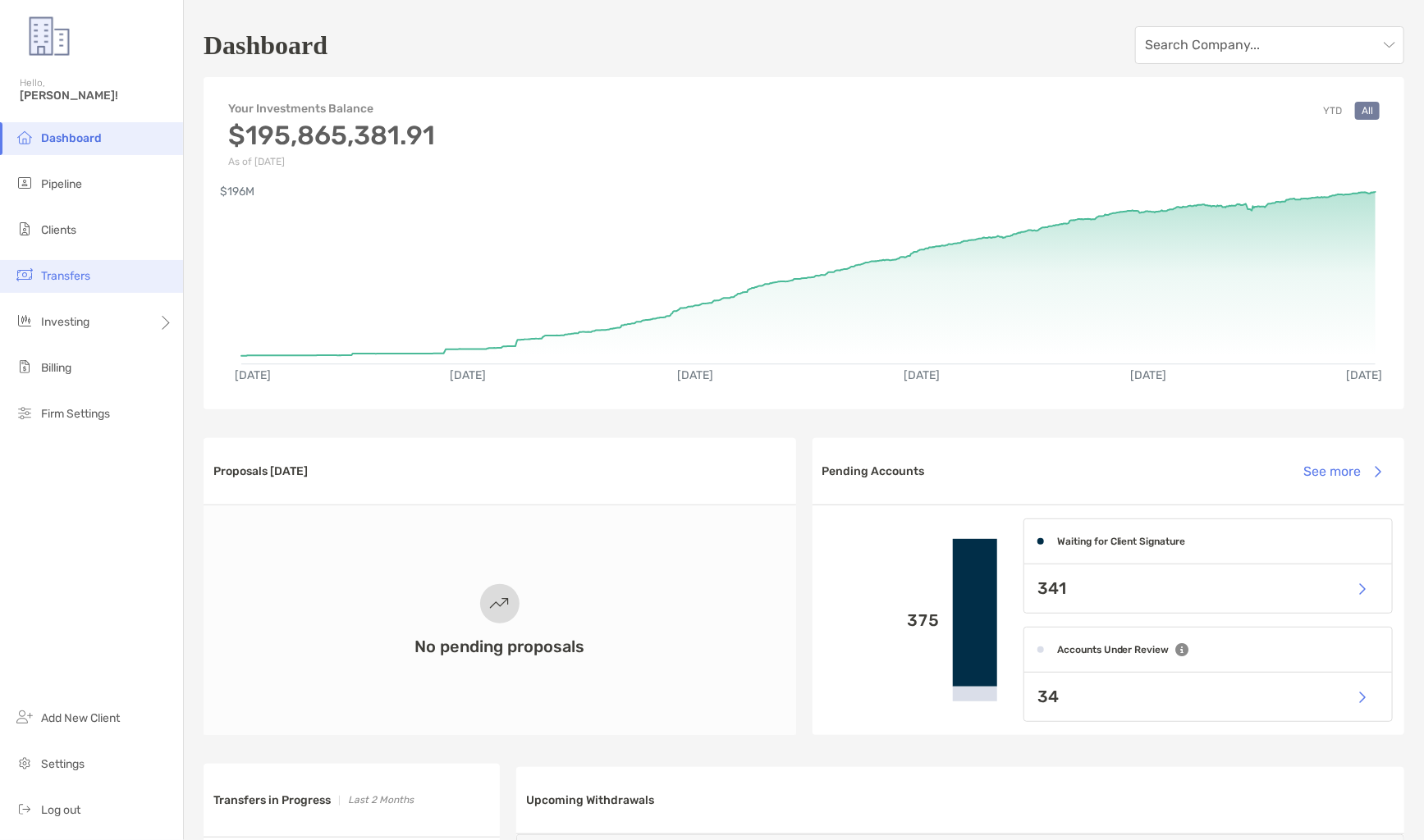
click at [115, 279] on li "Transfers" at bounding box center [92, 276] width 183 height 33
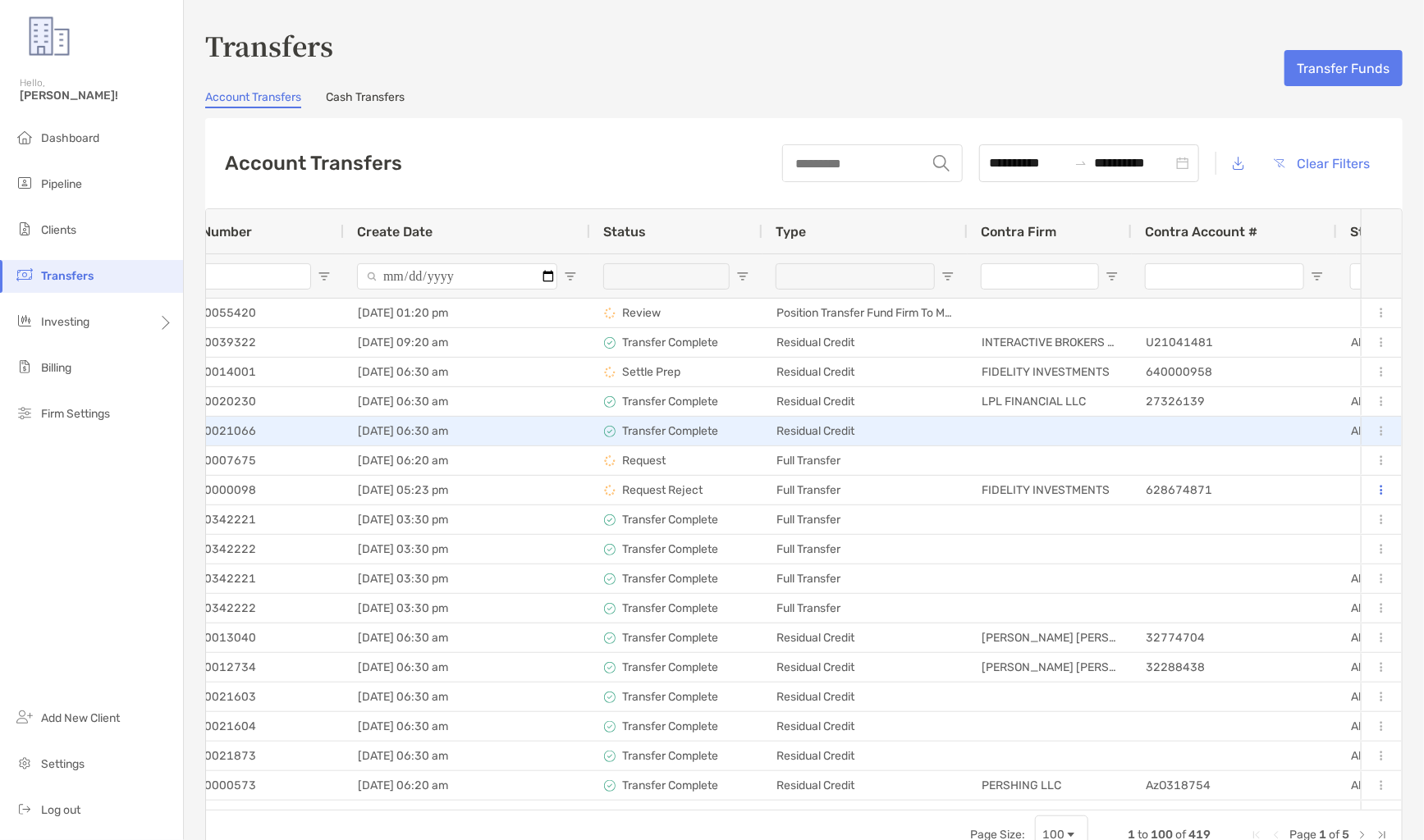
scroll to position [0, 477]
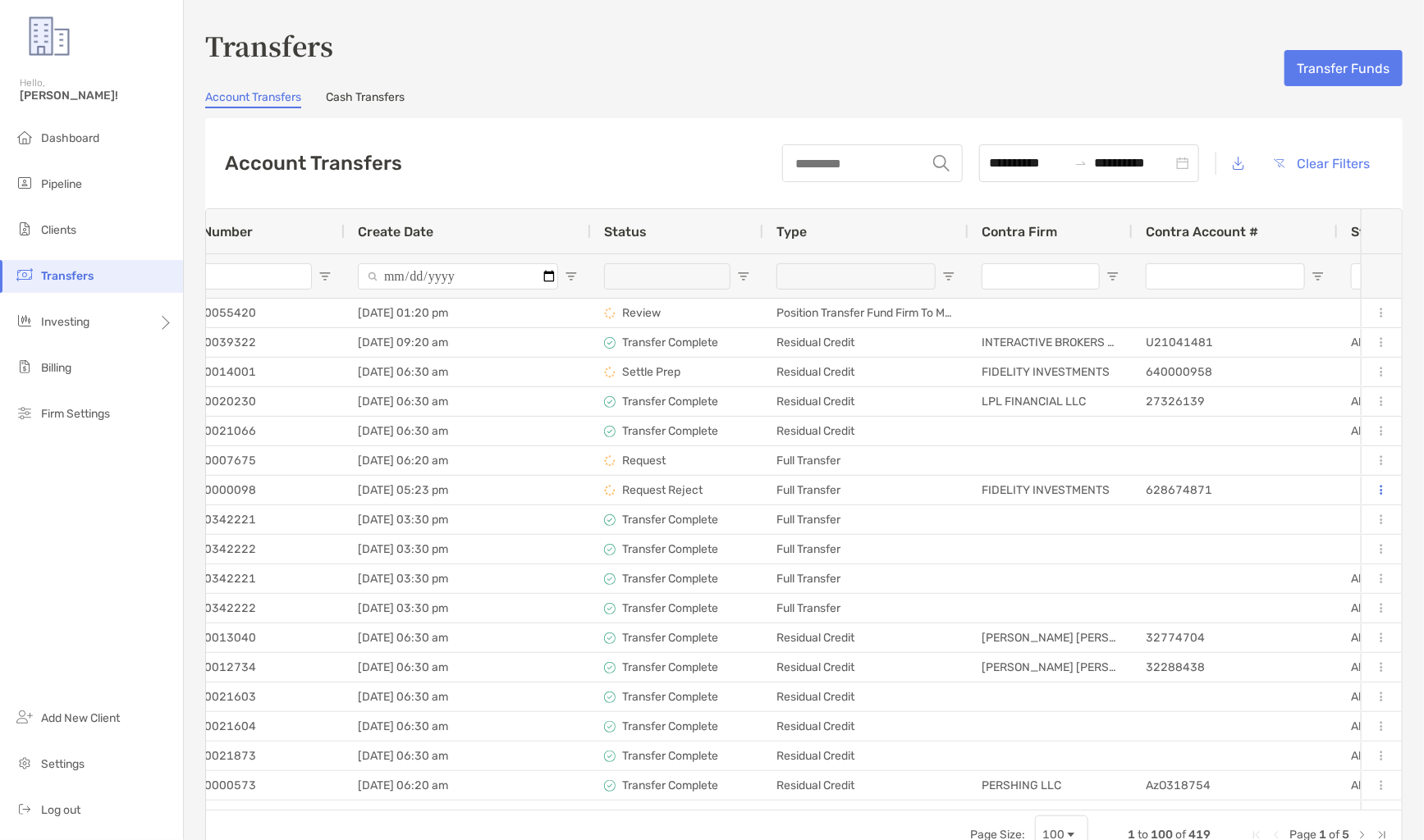
click at [748, 272] on span "Open Filter Menu" at bounding box center [743, 276] width 13 height 13
type input "***"
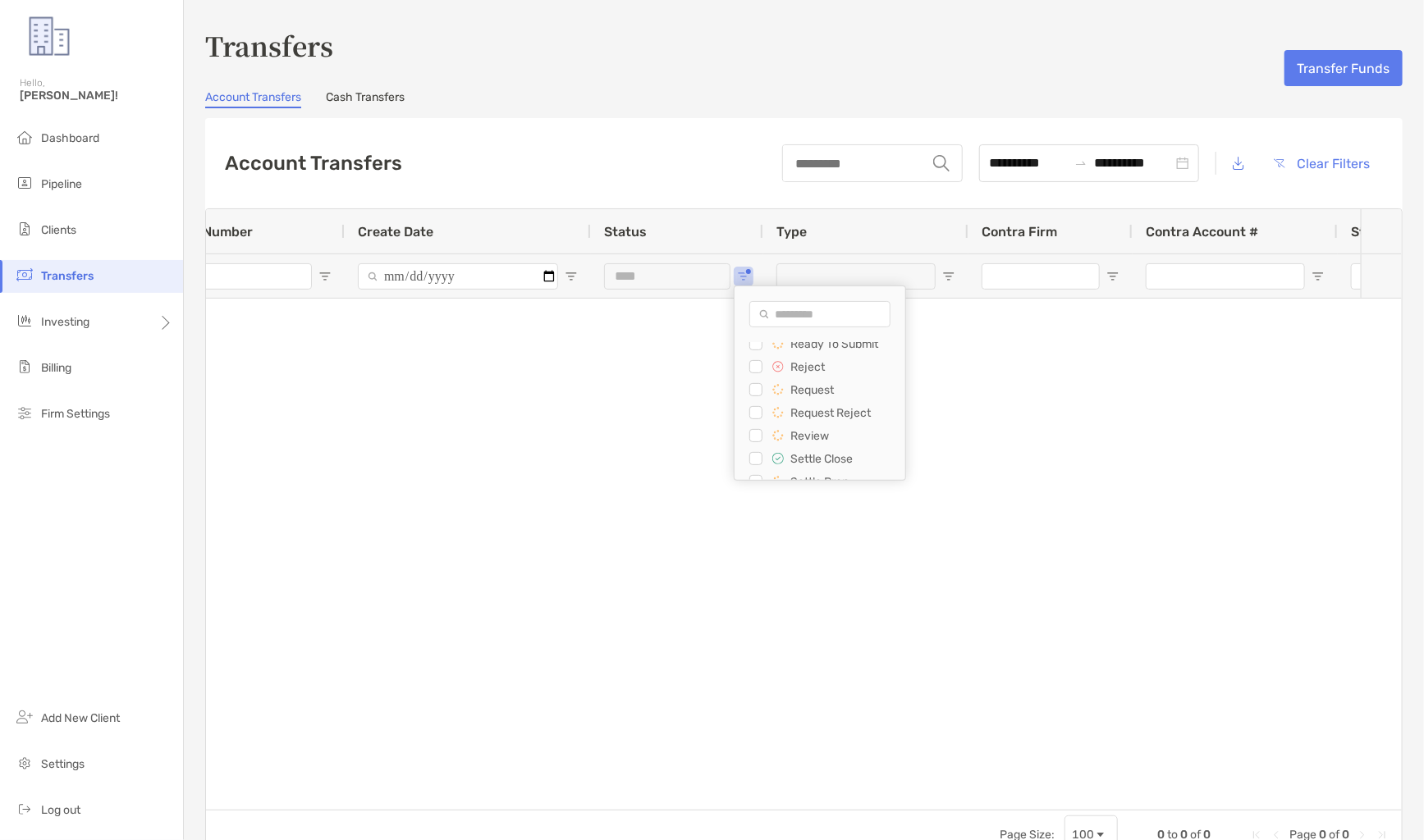
scroll to position [183, 0]
click at [649, 141] on div "**********" at bounding box center [804, 163] width 1197 height 90
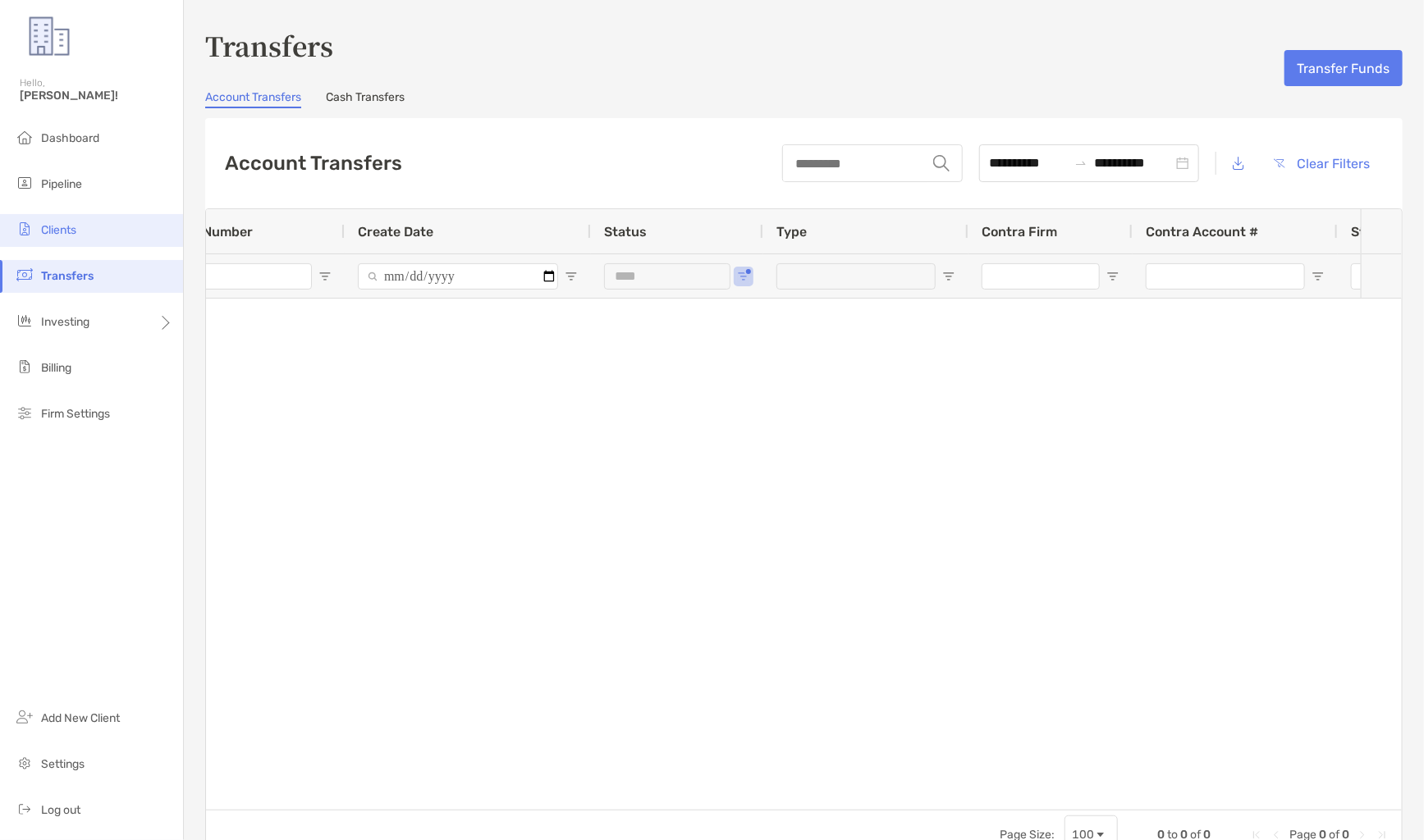
click at [79, 240] on li "Clients" at bounding box center [92, 230] width 183 height 33
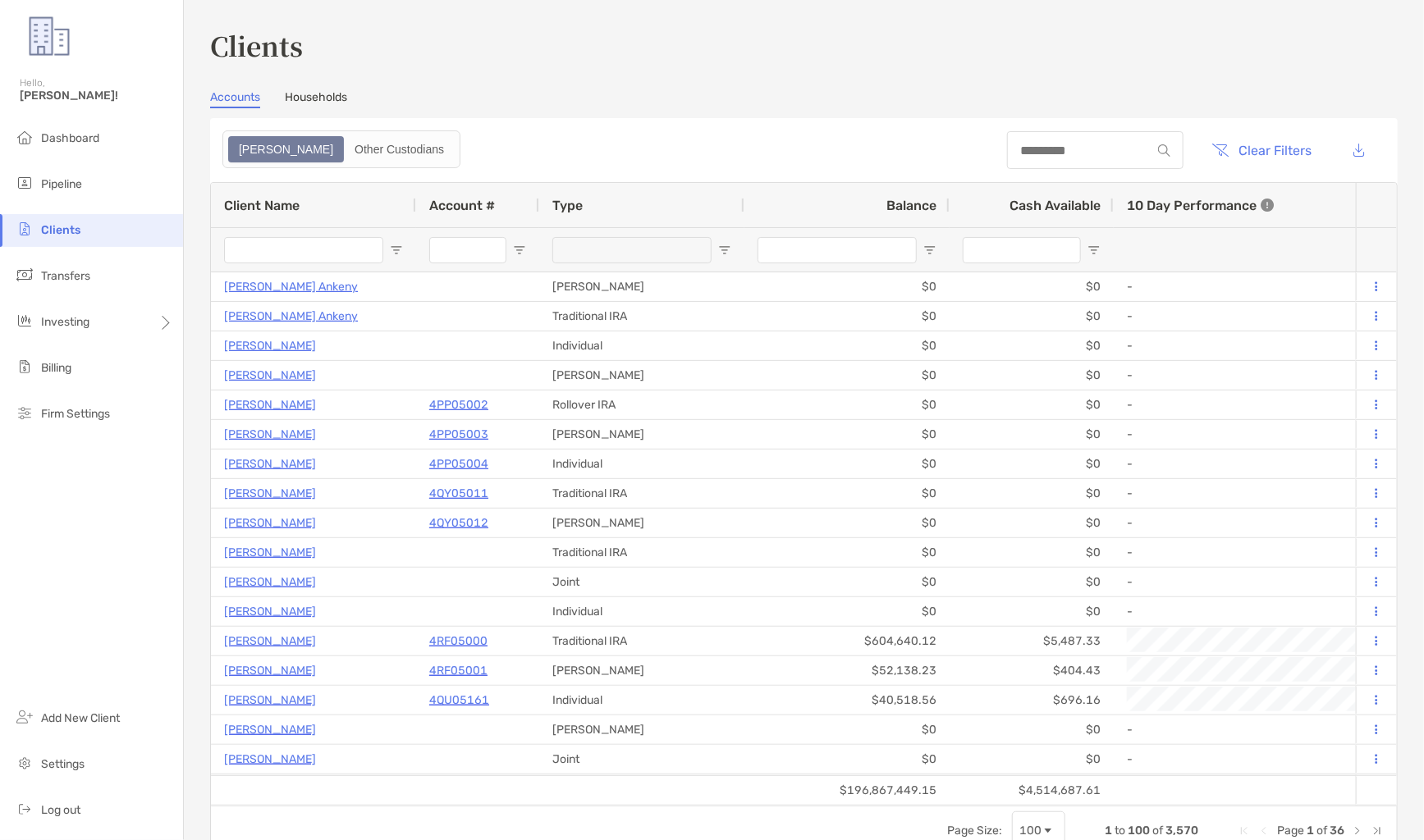
click at [295, 244] on input "Client Name Filter Input" at bounding box center [303, 250] width 159 height 27
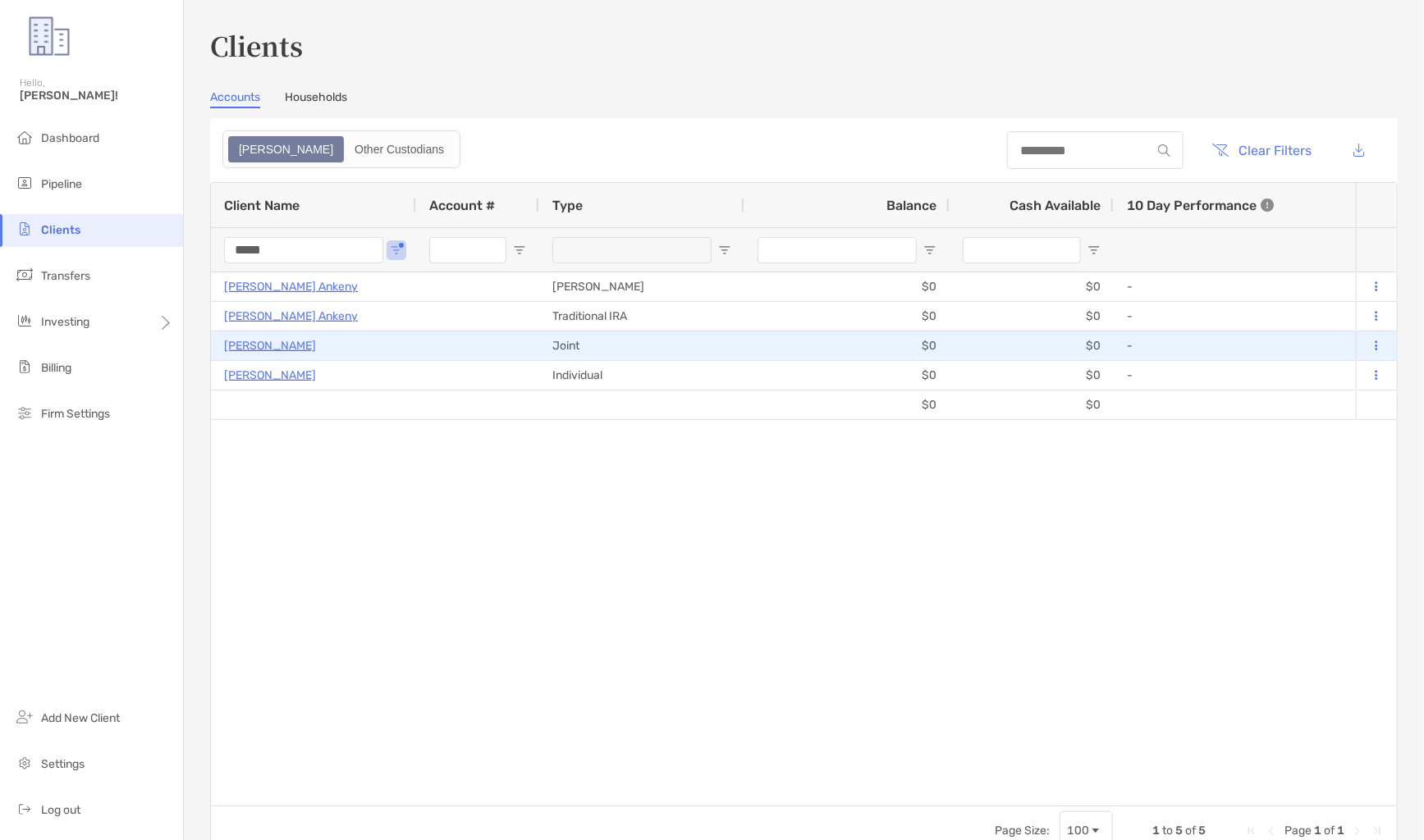
type input "*****"
click at [290, 349] on p "[PERSON_NAME]" at bounding box center [270, 345] width 92 height 20
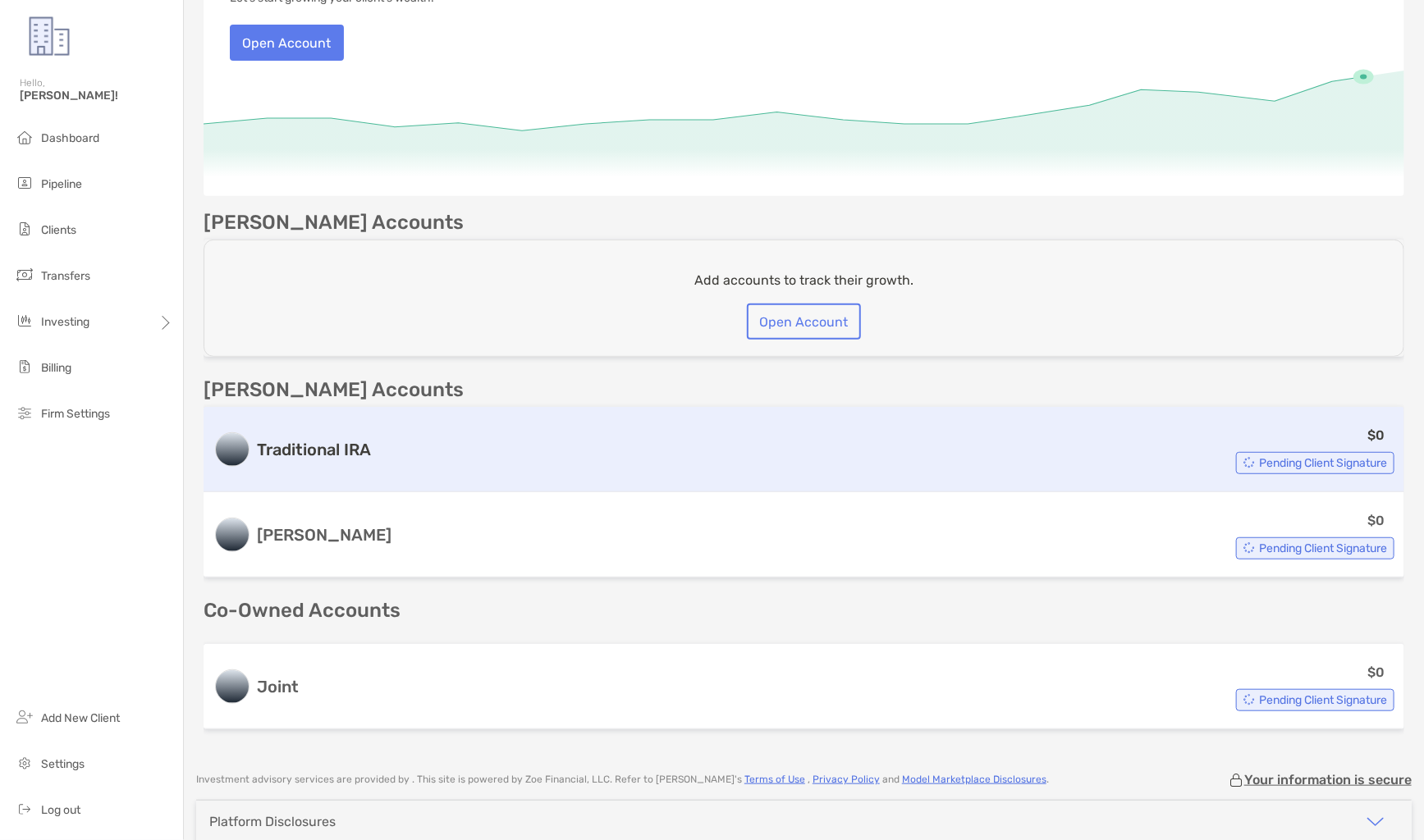
scroll to position [287, 0]
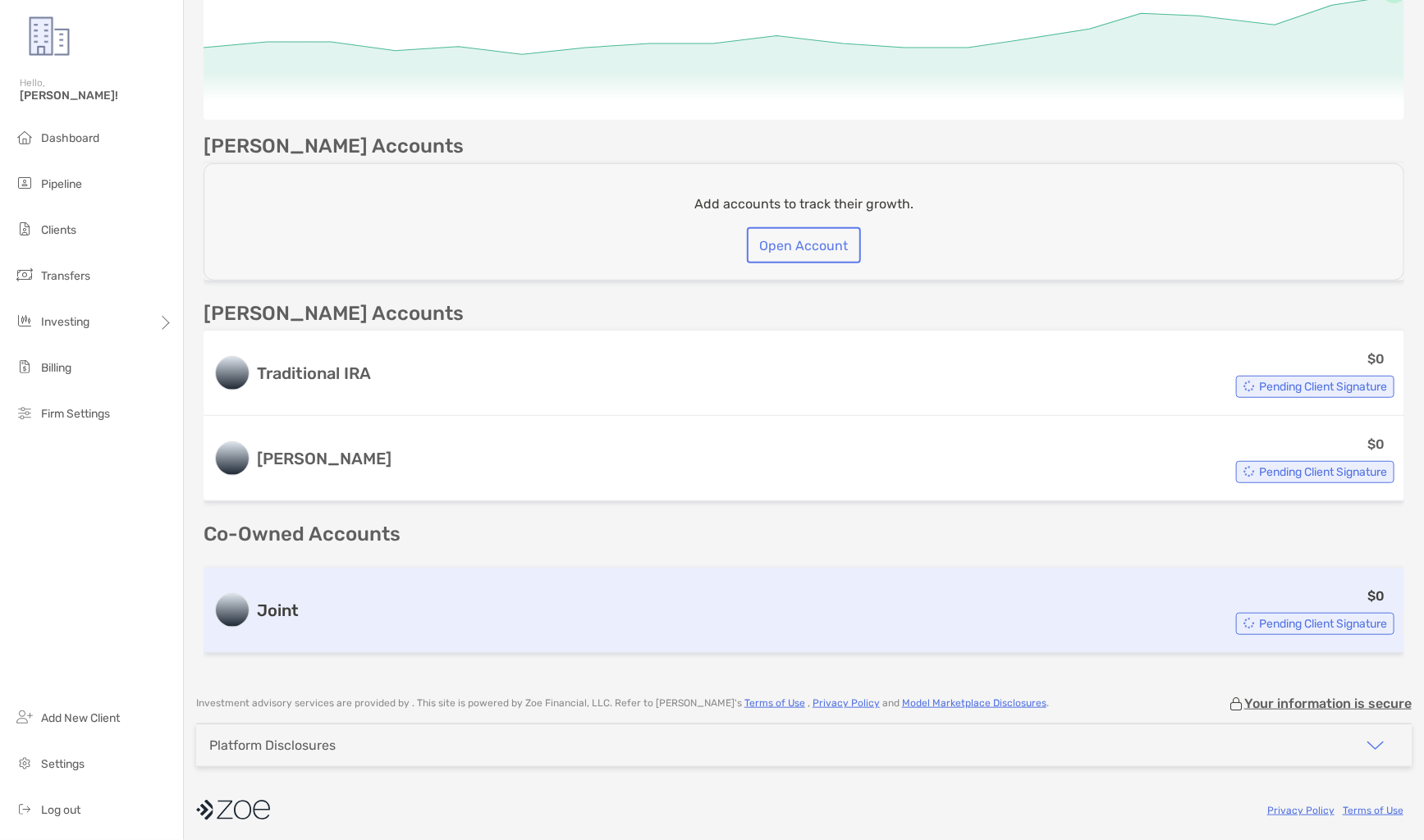
click at [430, 605] on div "$0 Pending Client Signature" at bounding box center [850, 610] width 1089 height 49
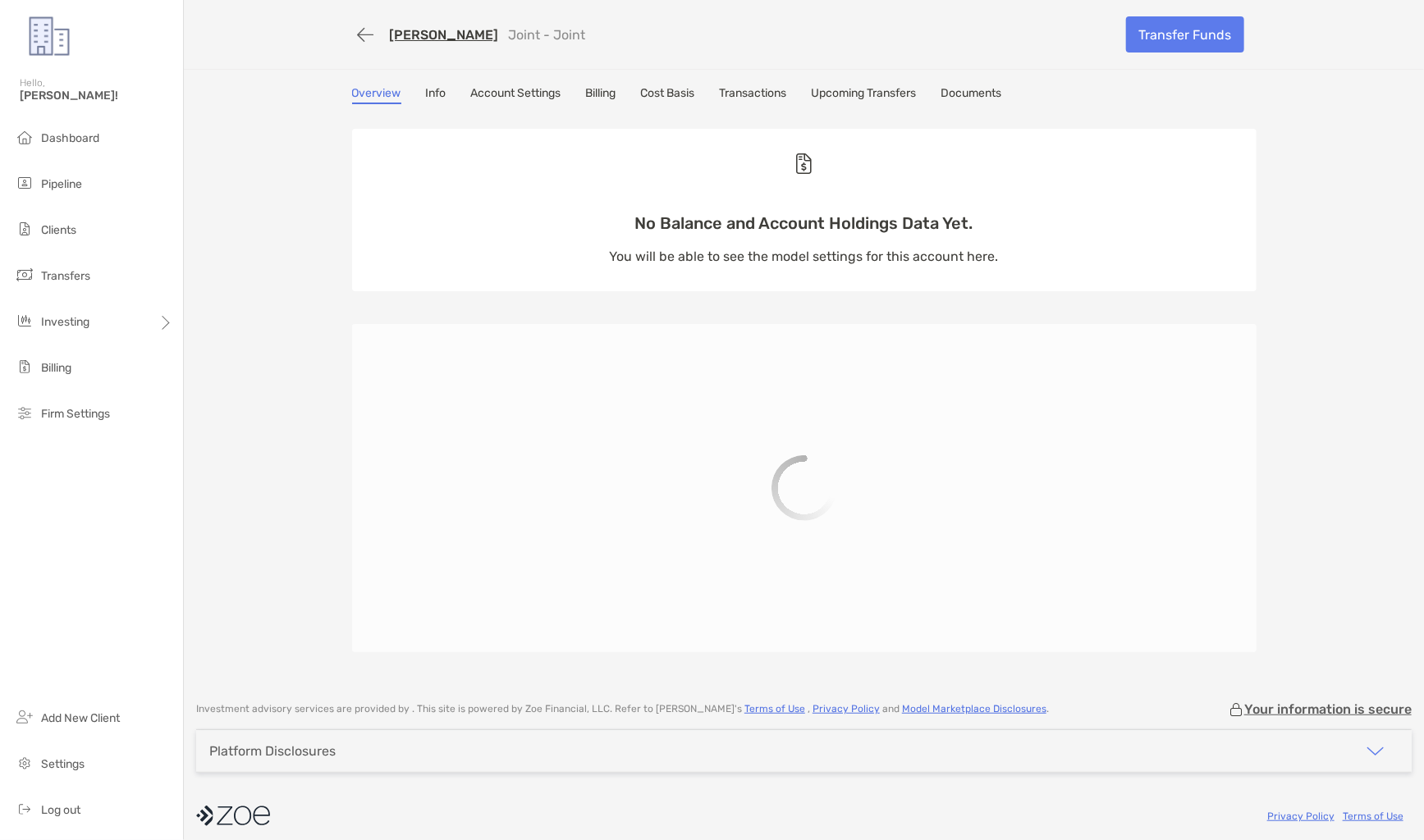
click at [729, 81] on div "[PERSON_NAME] Joint - Joint Transfer Funds Overview Info Account Settings Billi…" at bounding box center [804, 343] width 1240 height 685
click at [735, 86] on link "Transactions" at bounding box center [754, 95] width 68 height 18
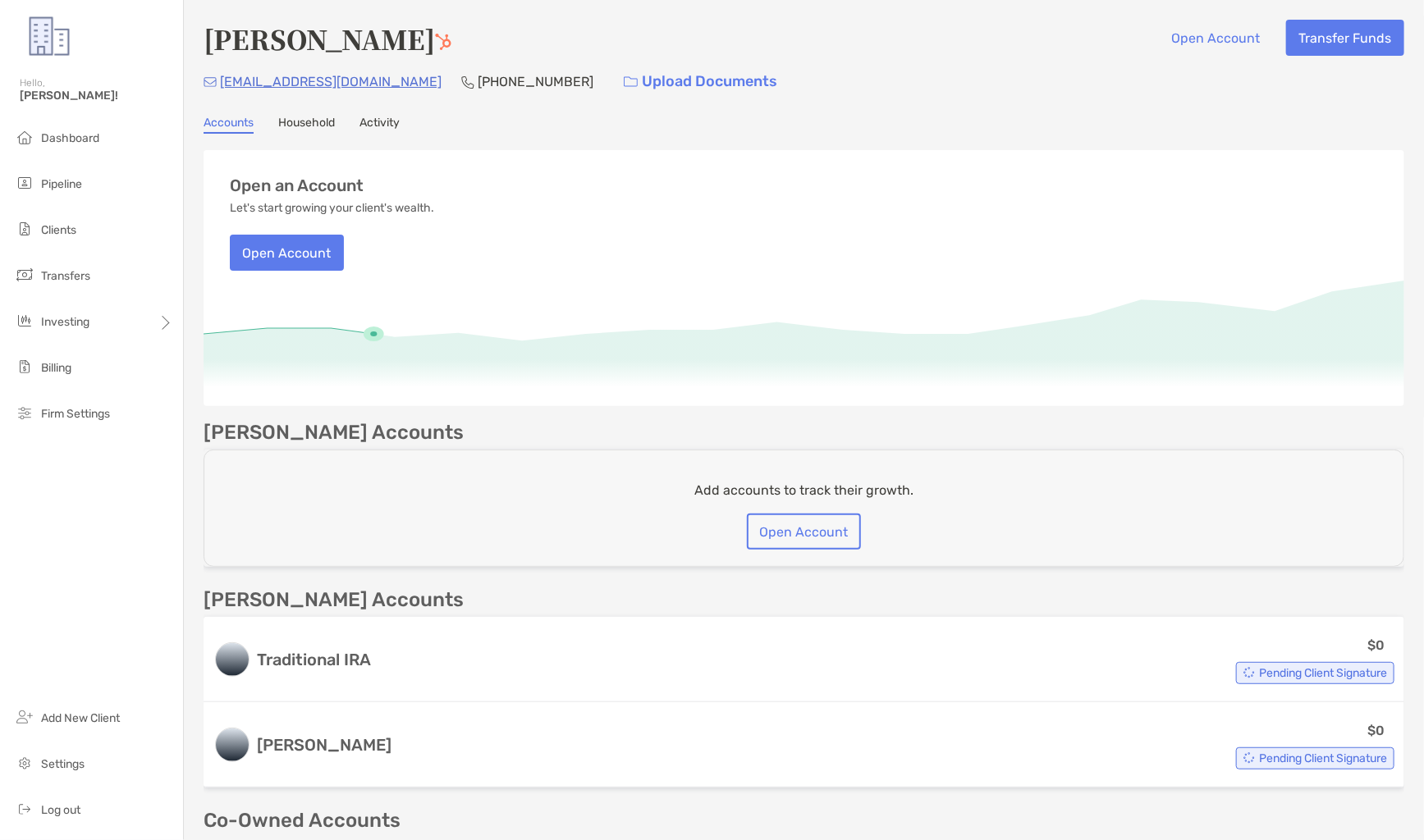
scroll to position [287, 0]
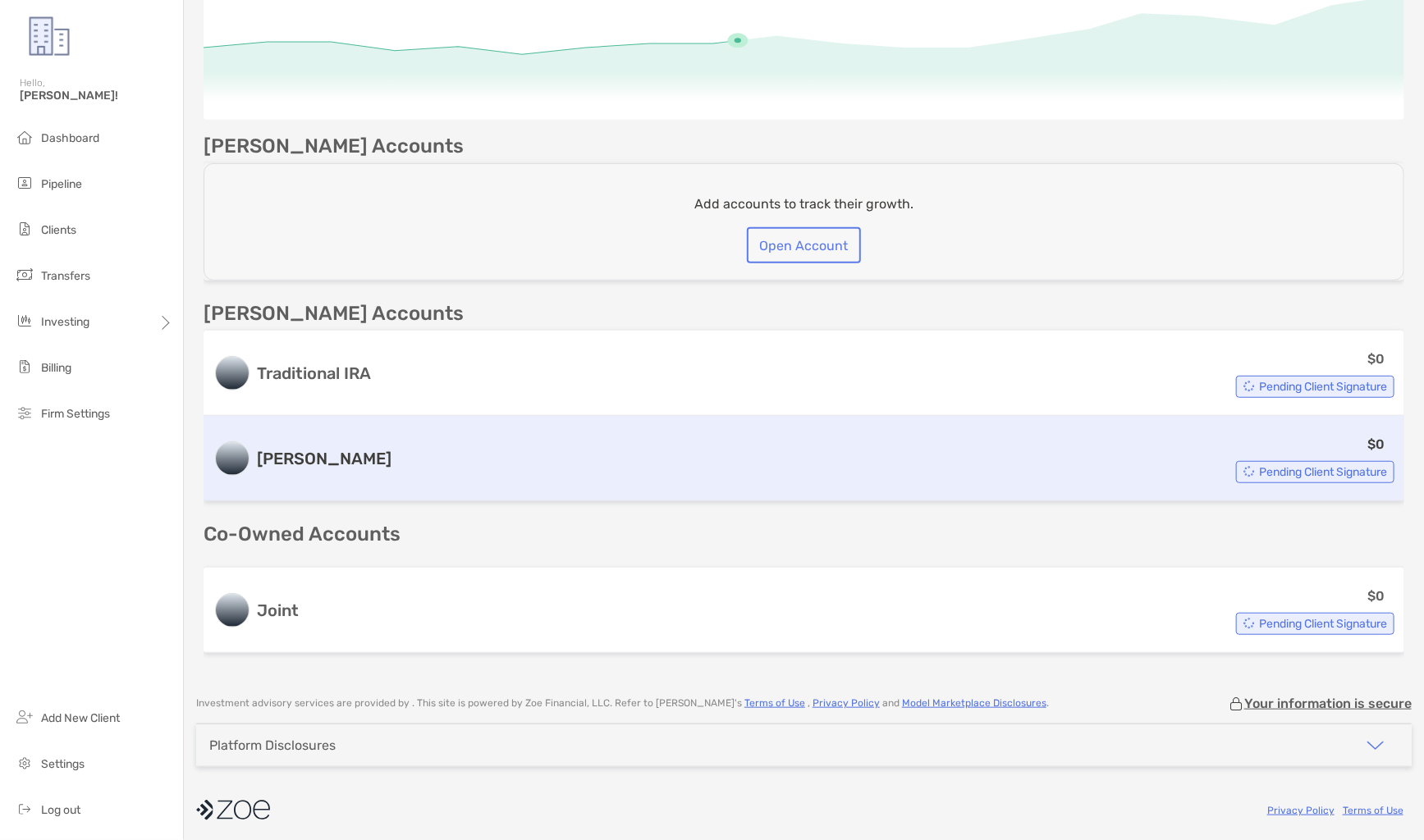
click at [454, 474] on div "$0 Pending Client Signature" at bounding box center [895, 458] width 996 height 49
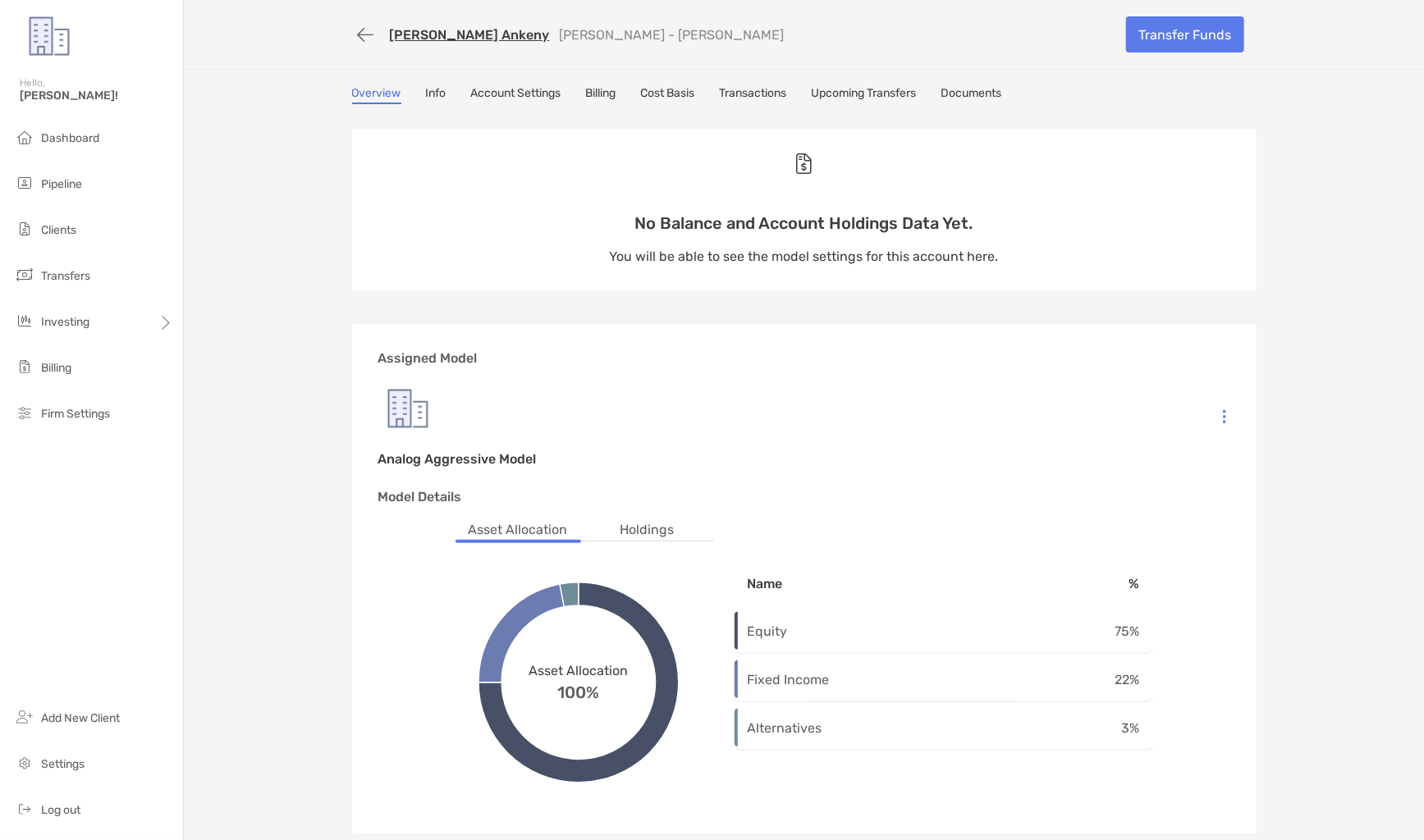
click at [767, 99] on link "Transactions" at bounding box center [754, 95] width 68 height 18
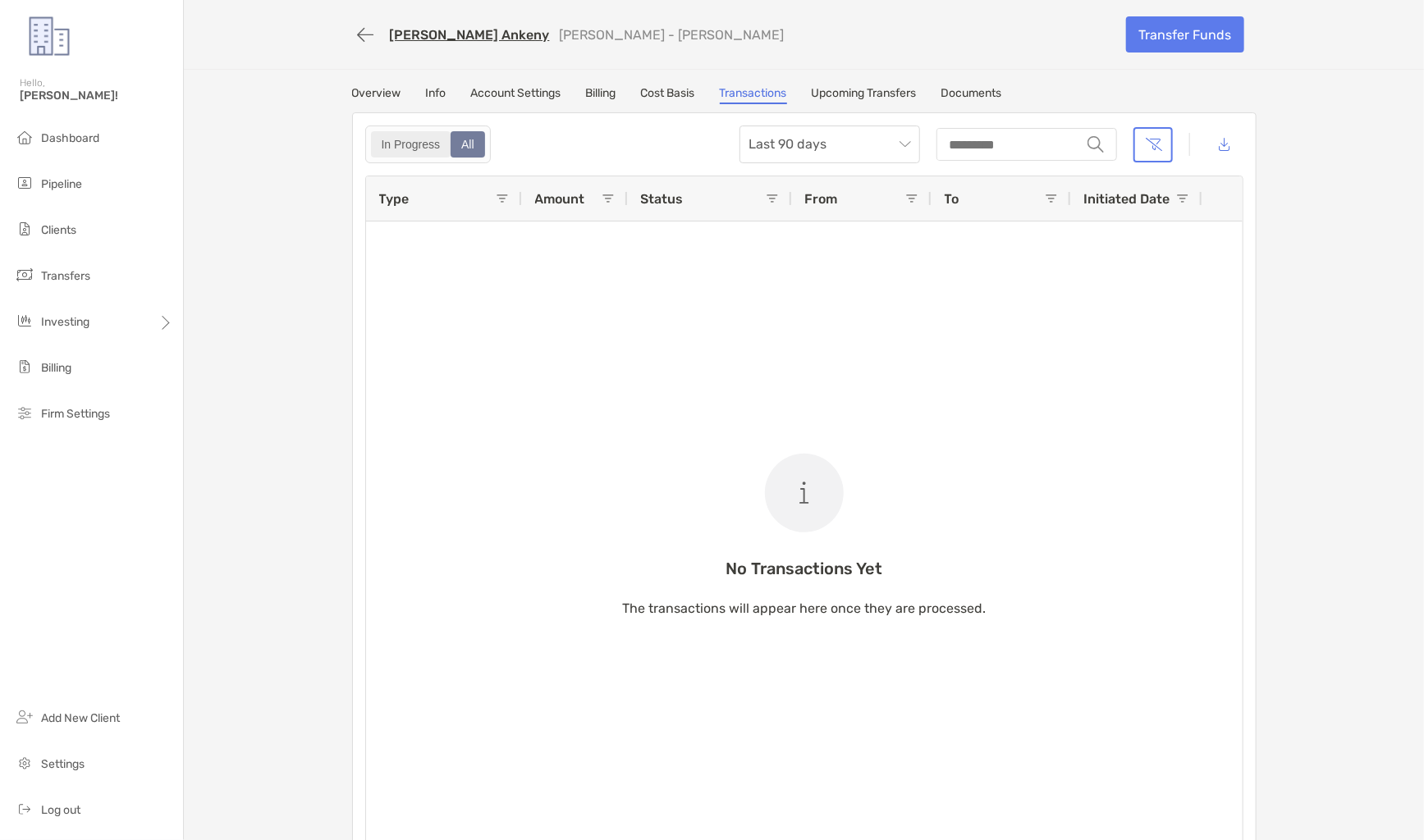
click at [420, 141] on div "In Progress" at bounding box center [411, 144] width 77 height 23
click at [469, 151] on div "All" at bounding box center [467, 144] width 31 height 23
click at [793, 138] on span "Last 90 days" at bounding box center [829, 144] width 161 height 36
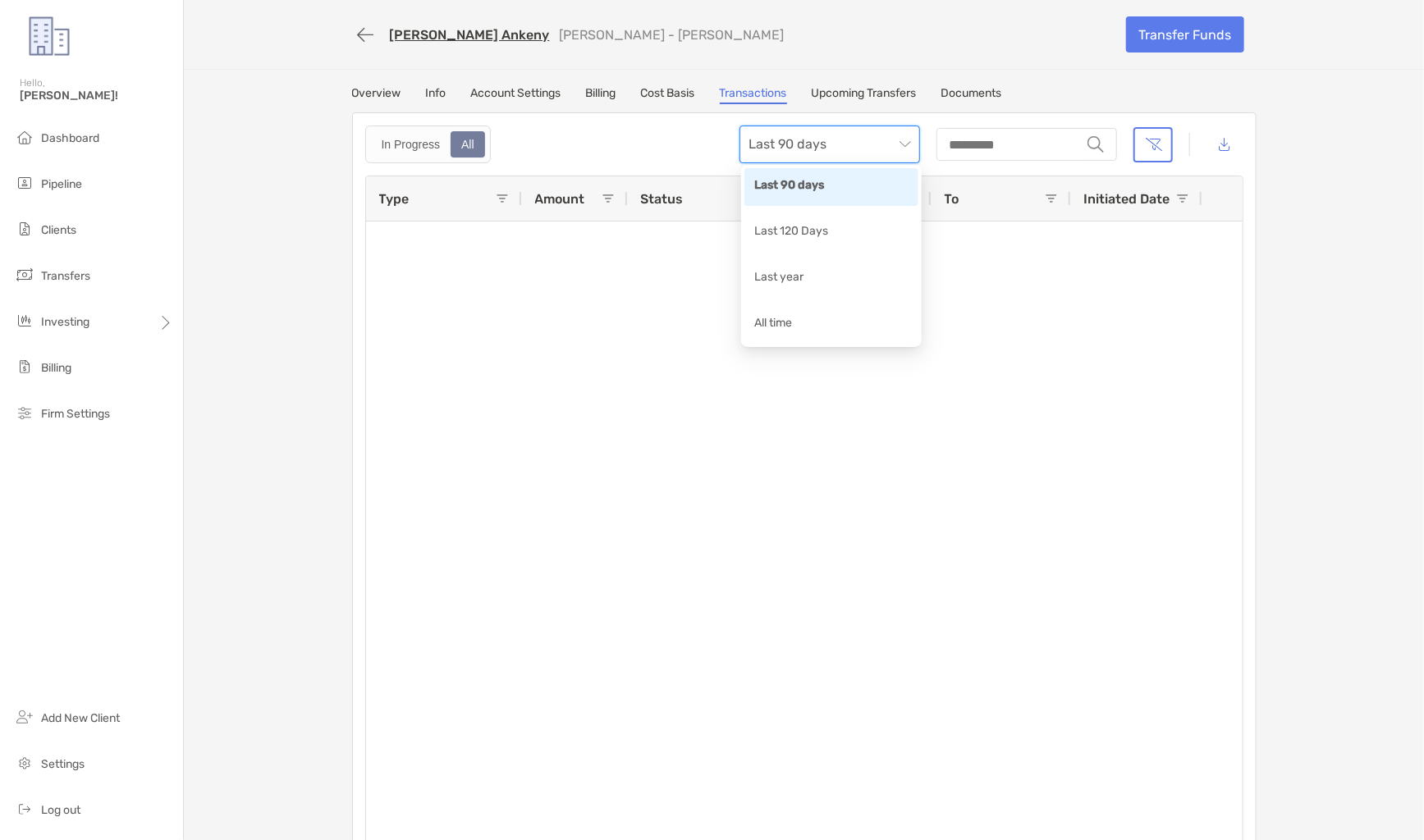
click at [854, 96] on link "Upcoming Transfers" at bounding box center [864, 95] width 105 height 18
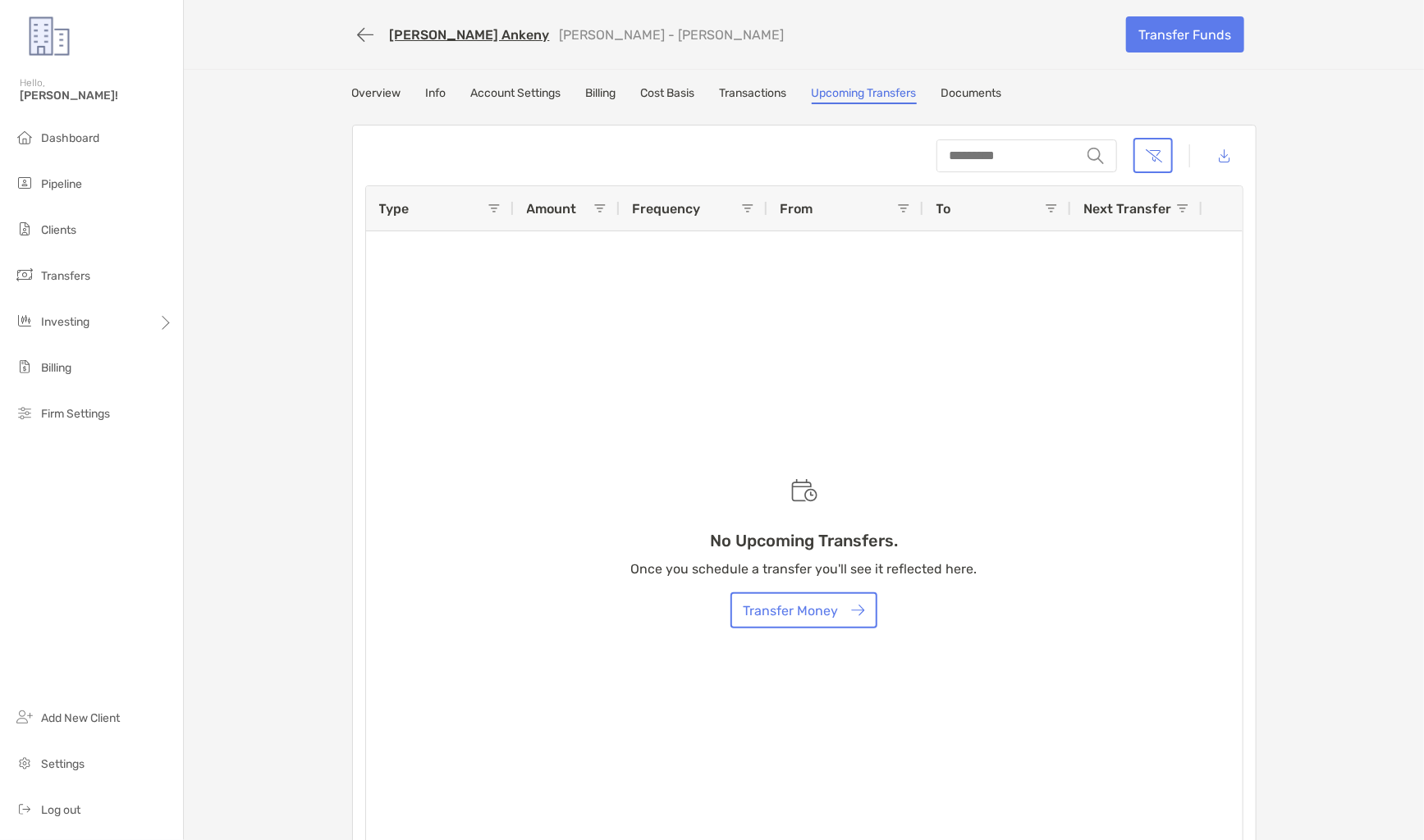
click at [431, 34] on link "[PERSON_NAME] Ankeny" at bounding box center [470, 35] width 160 height 16
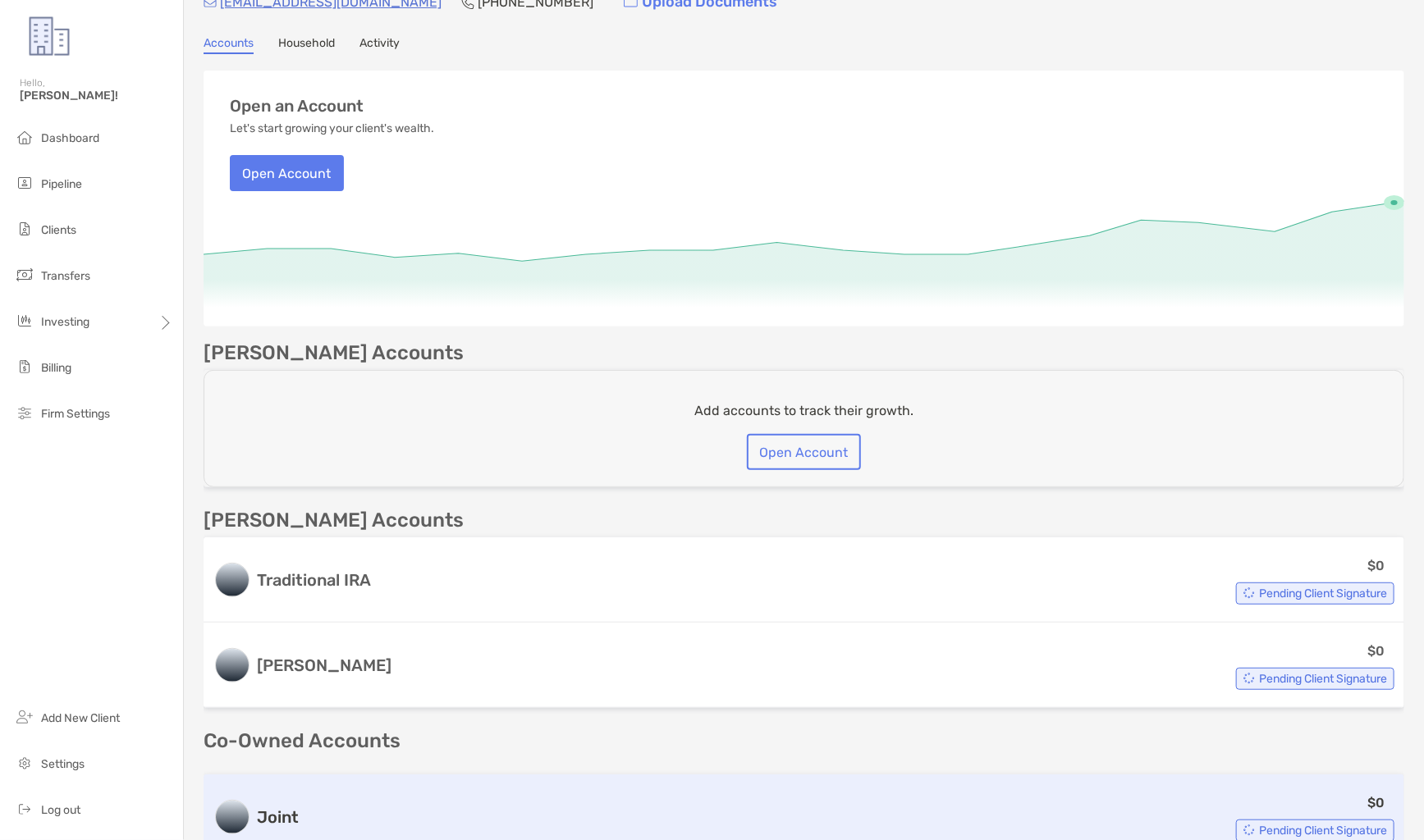
scroll to position [132, 0]
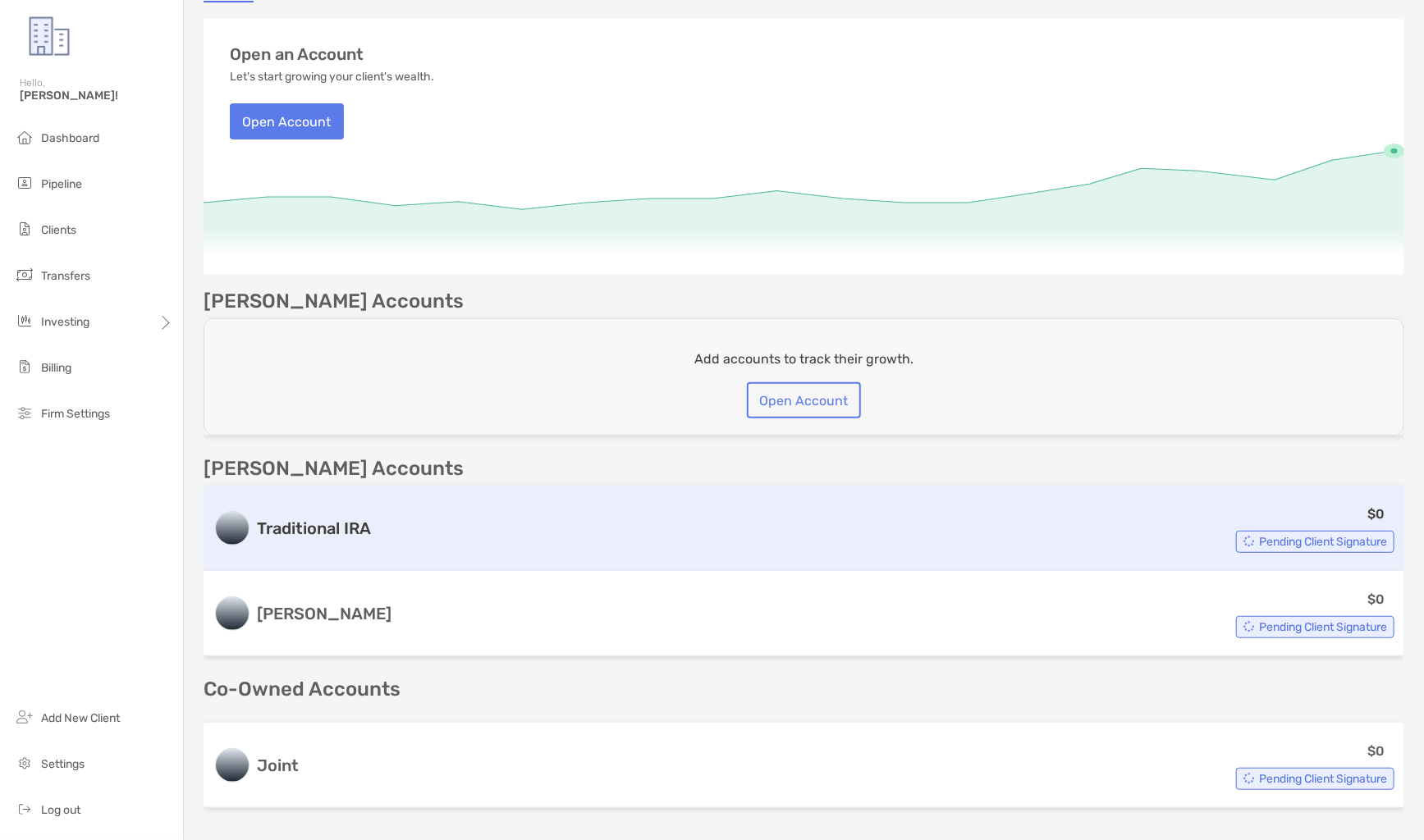
click at [373, 546] on div "Traditional IRA $0 Pending Client Signature" at bounding box center [804, 529] width 1201 height 85
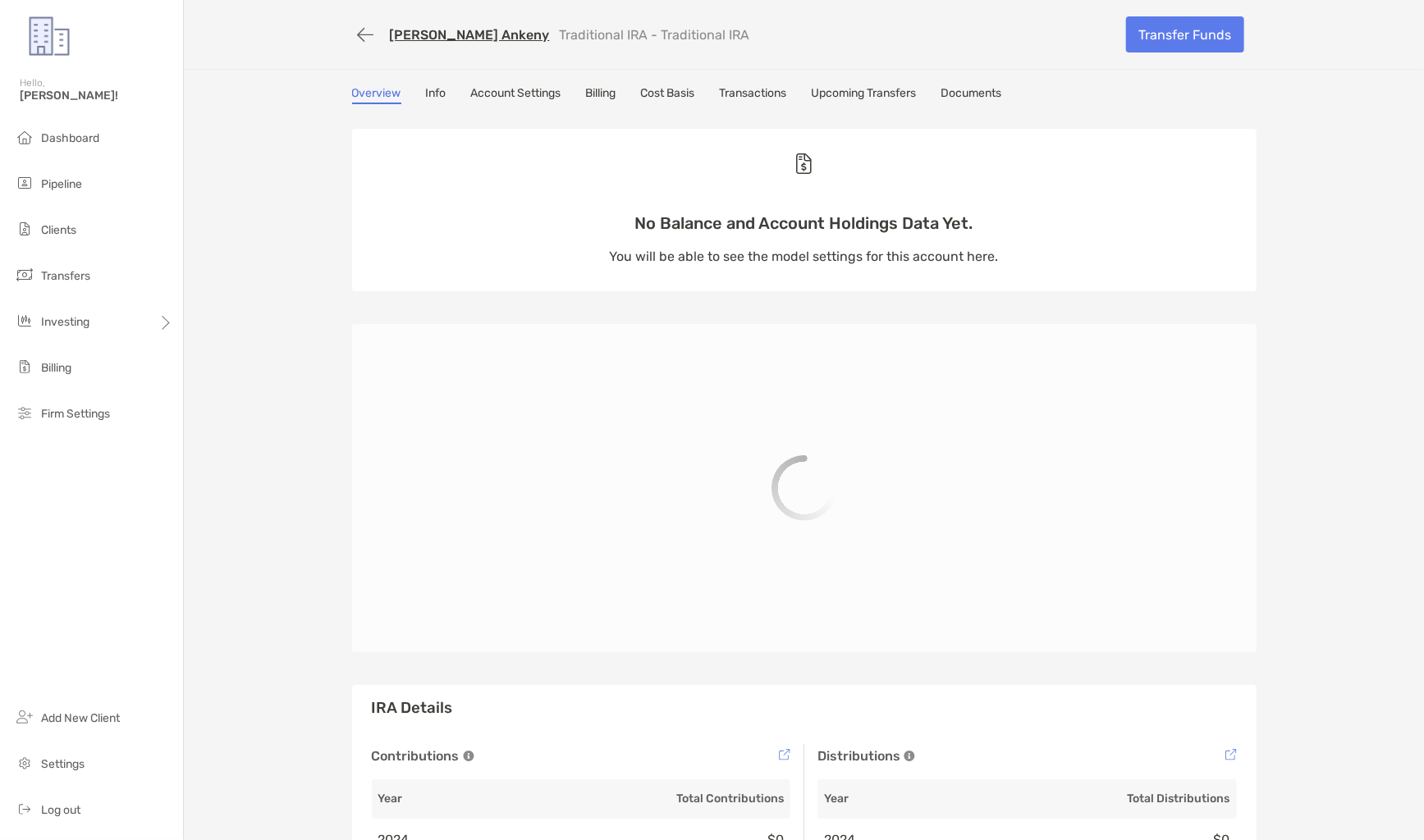
click at [748, 101] on link "Transactions" at bounding box center [754, 95] width 68 height 18
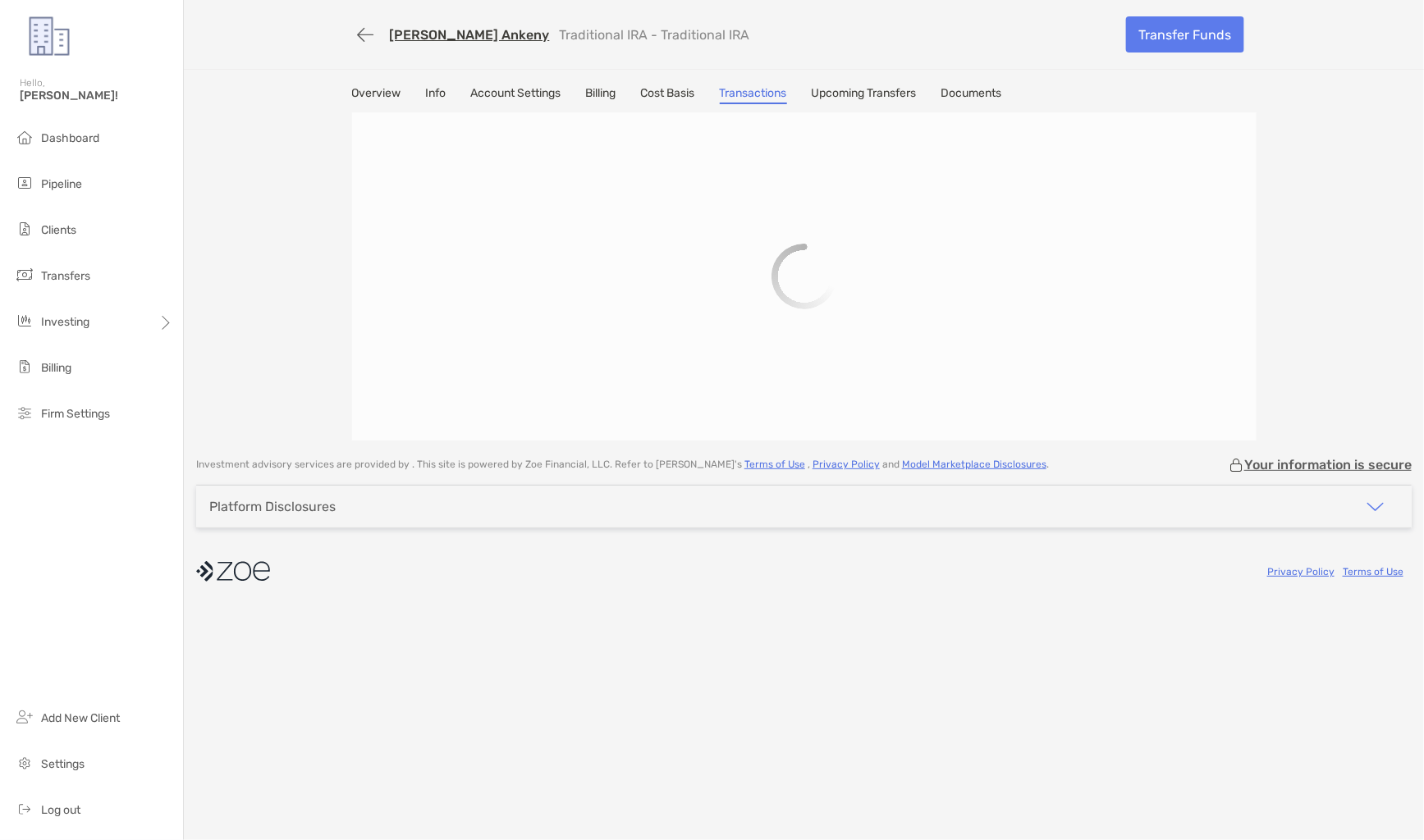
click at [748, 93] on link "Transactions" at bounding box center [754, 95] width 68 height 18
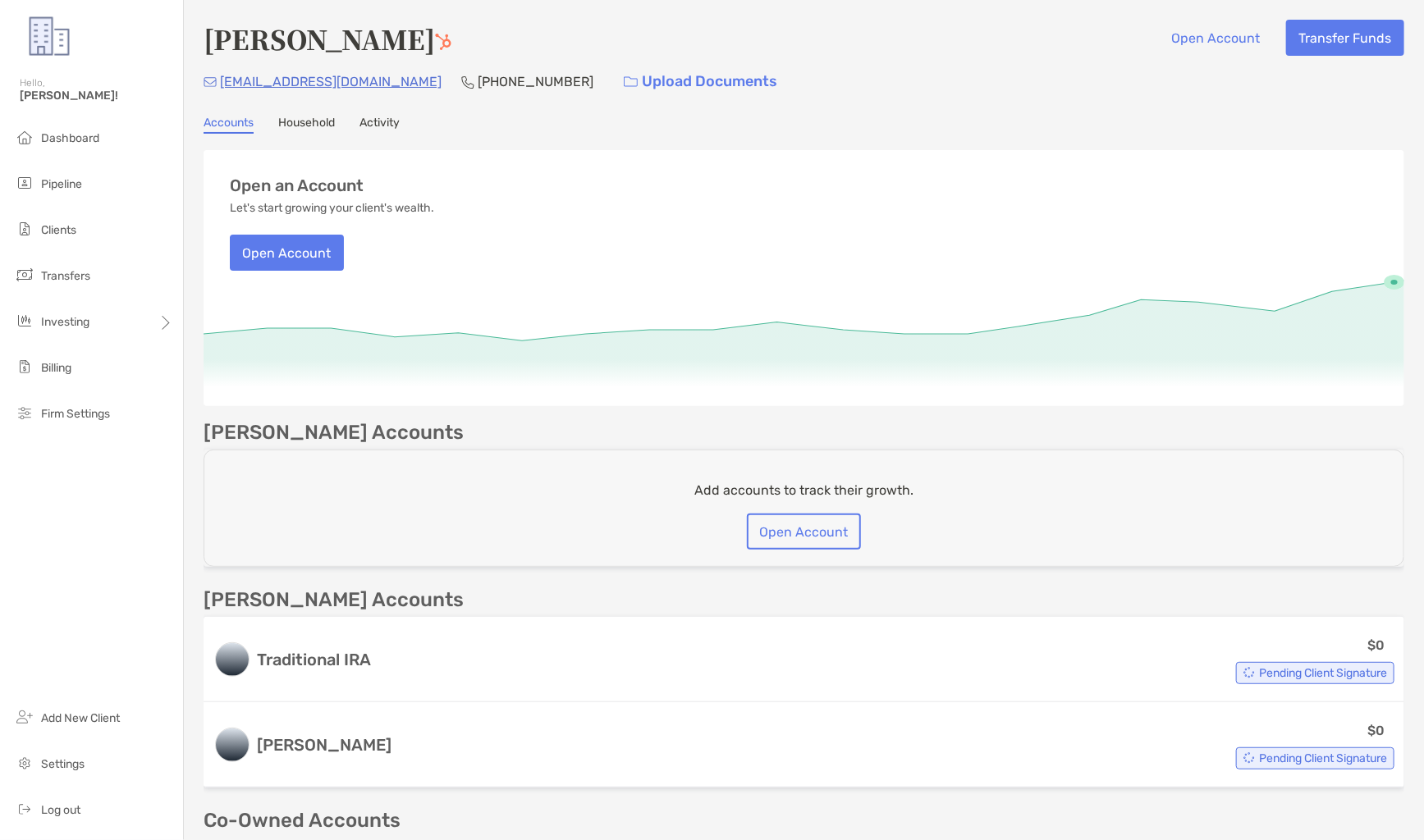
scroll to position [287, 0]
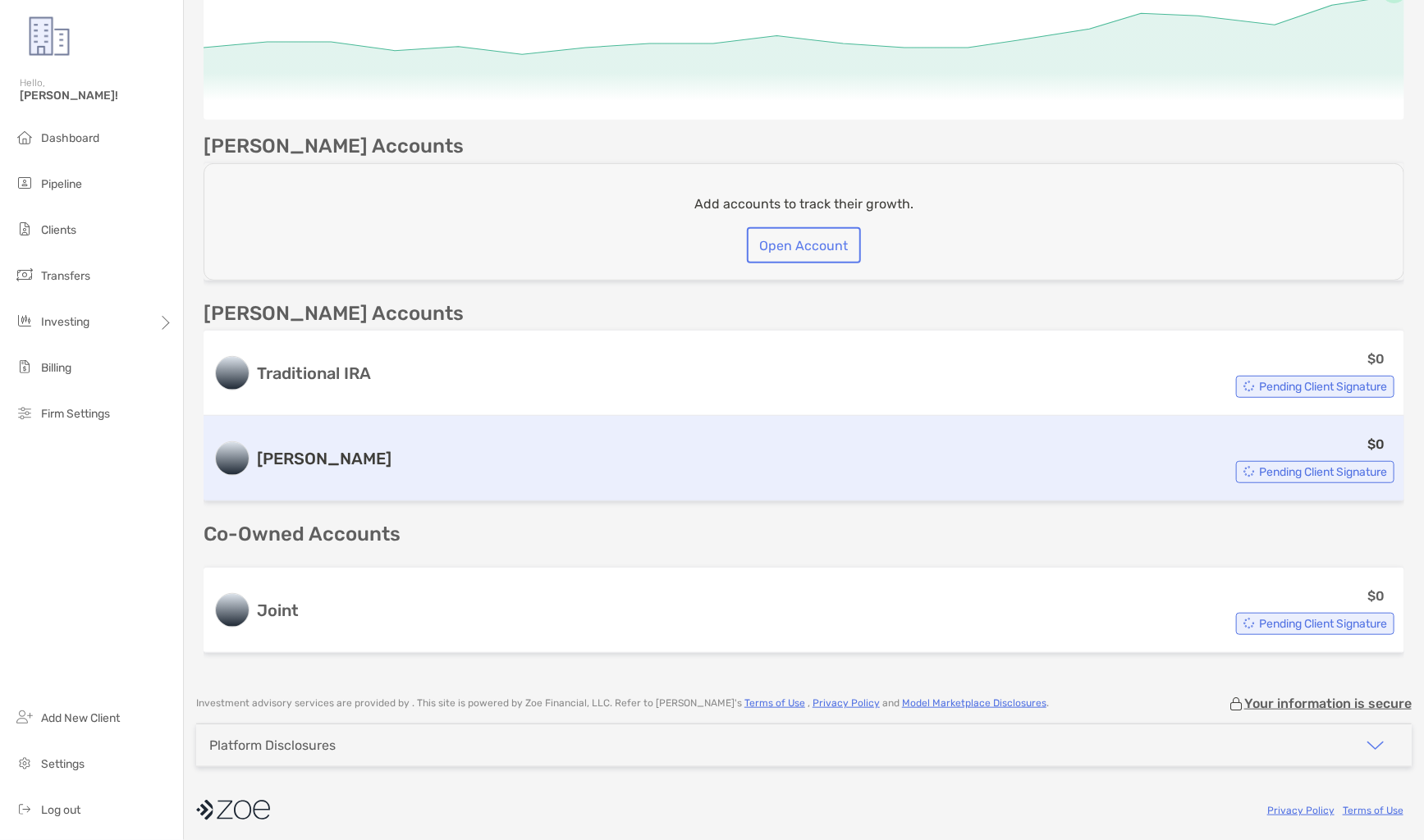
click at [490, 477] on div "$0 Pending Client Signature" at bounding box center [895, 458] width 996 height 49
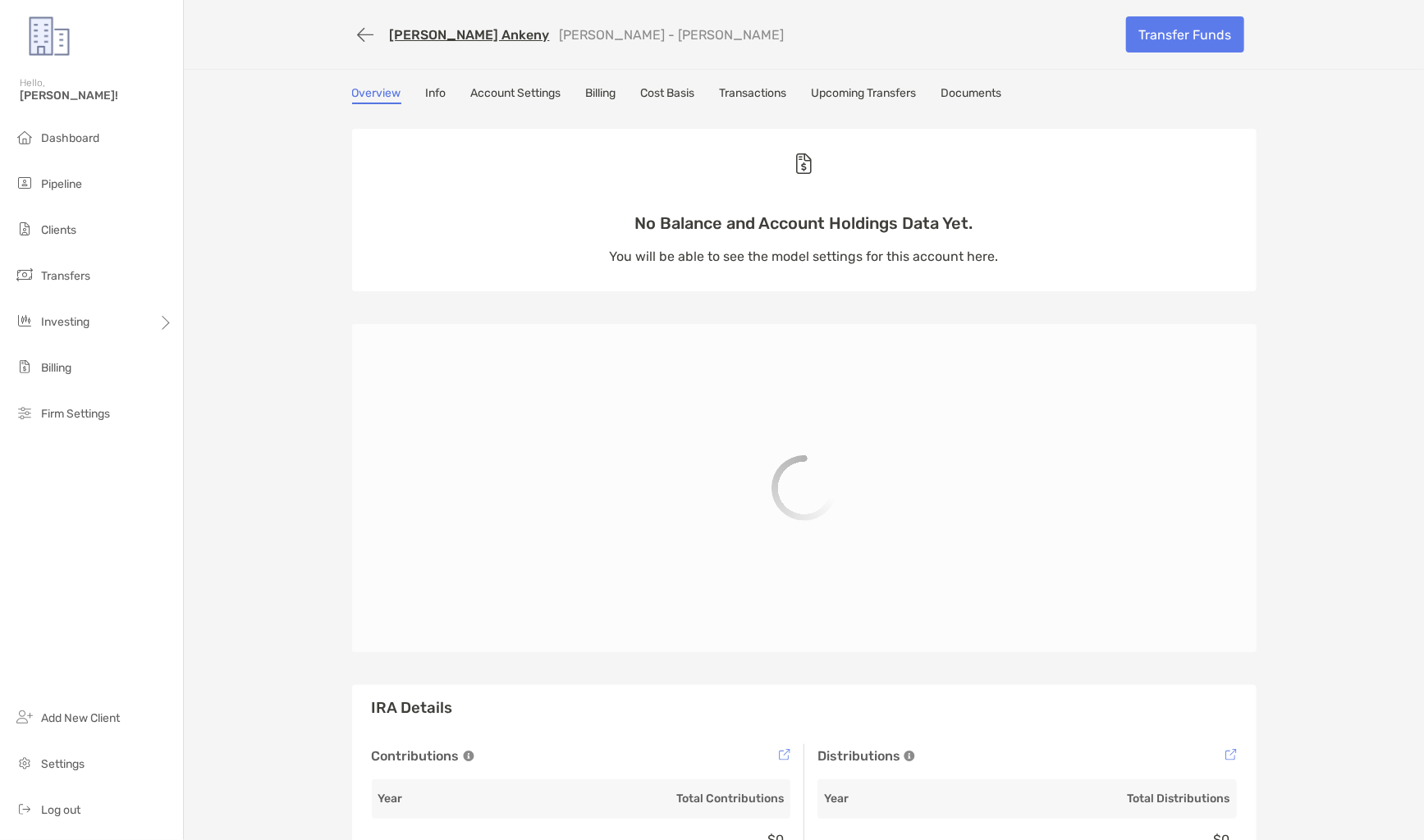
click at [772, 84] on div "Shari Watts Ankeny Roth IRA - Roth IRA Transfer Funds Overview Info Account Set…" at bounding box center [804, 451] width 1240 height 902
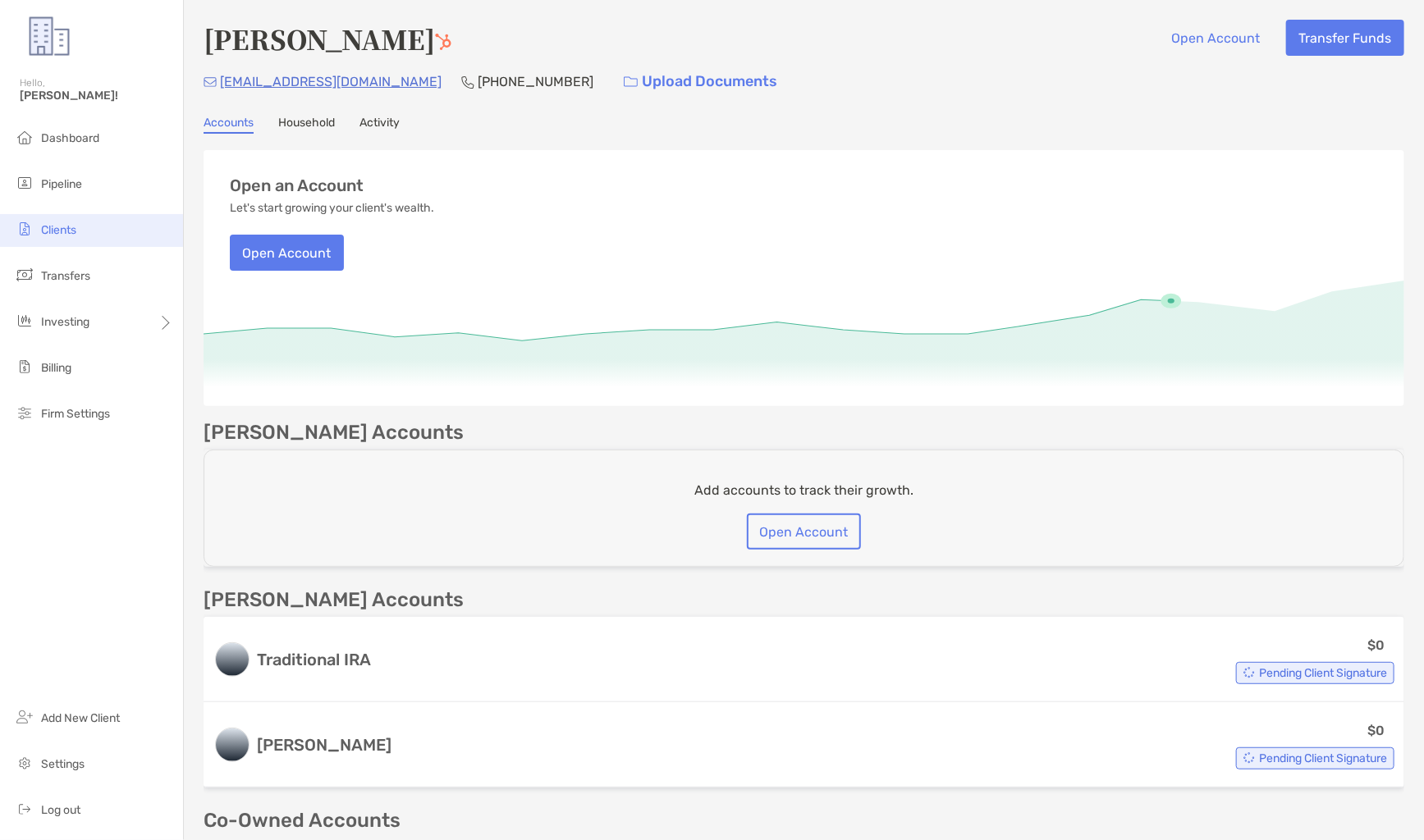
click at [101, 234] on li "Clients" at bounding box center [92, 230] width 183 height 33
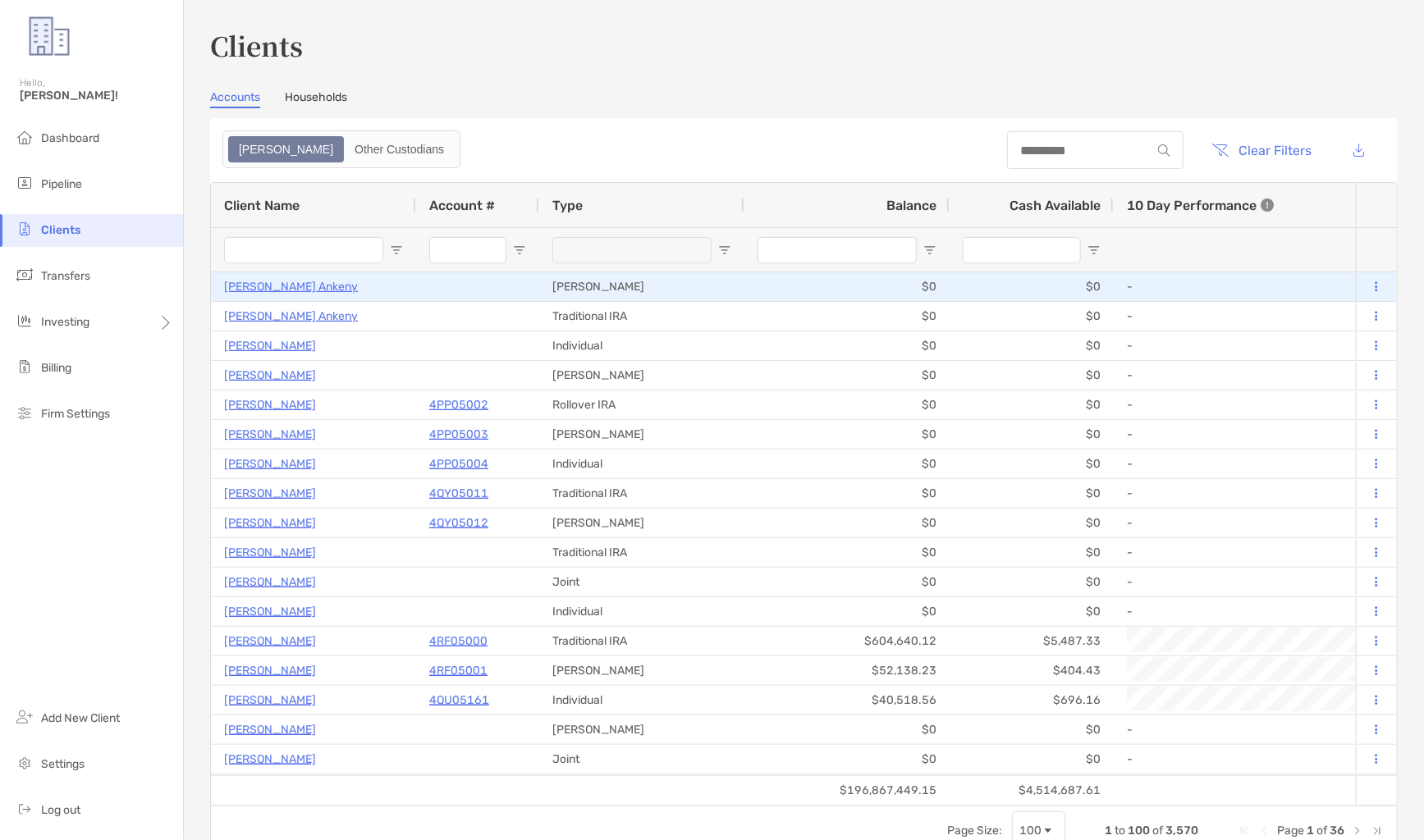
type input "*****"
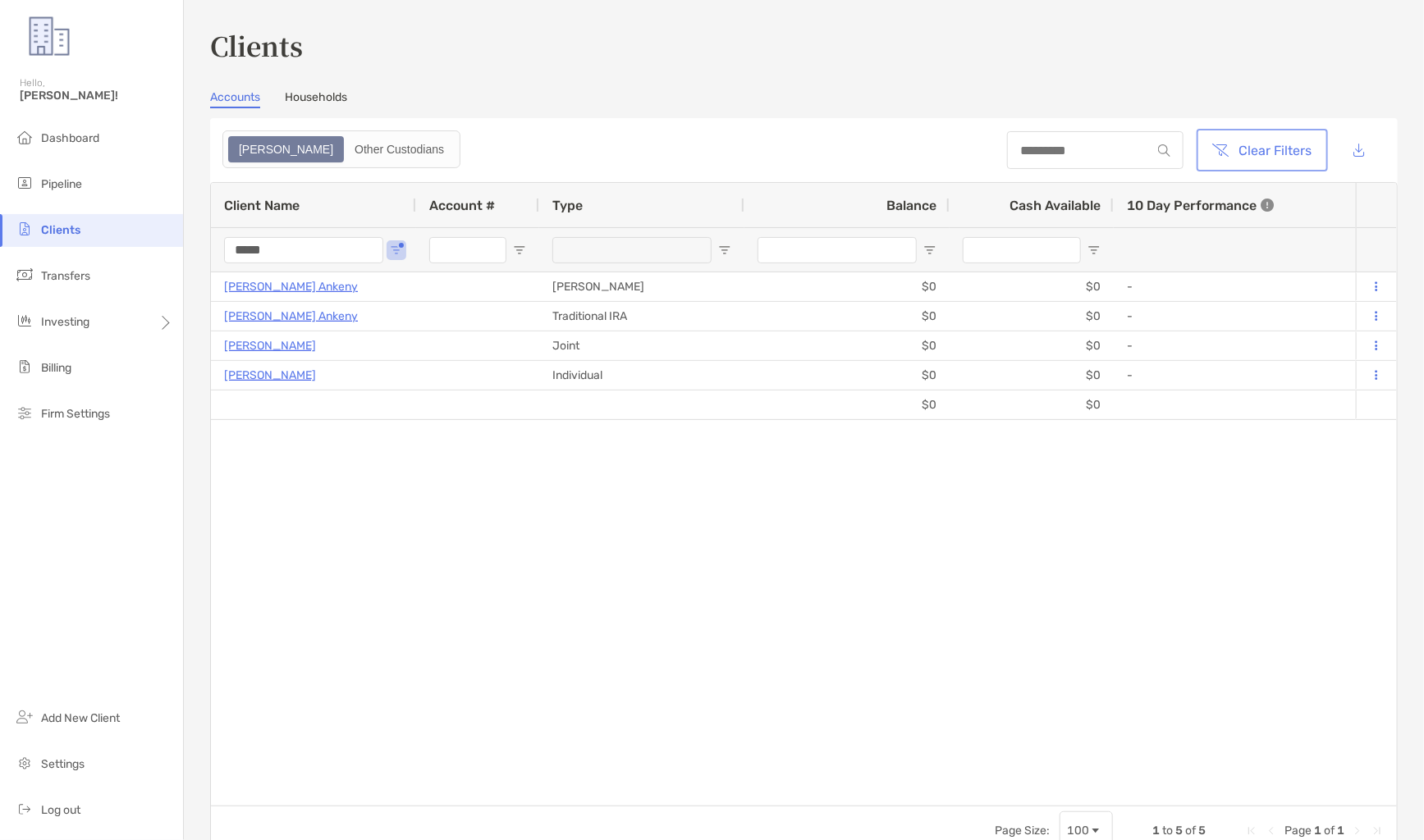
click at [1226, 140] on button "Clear Filters" at bounding box center [1262, 149] width 125 height 36
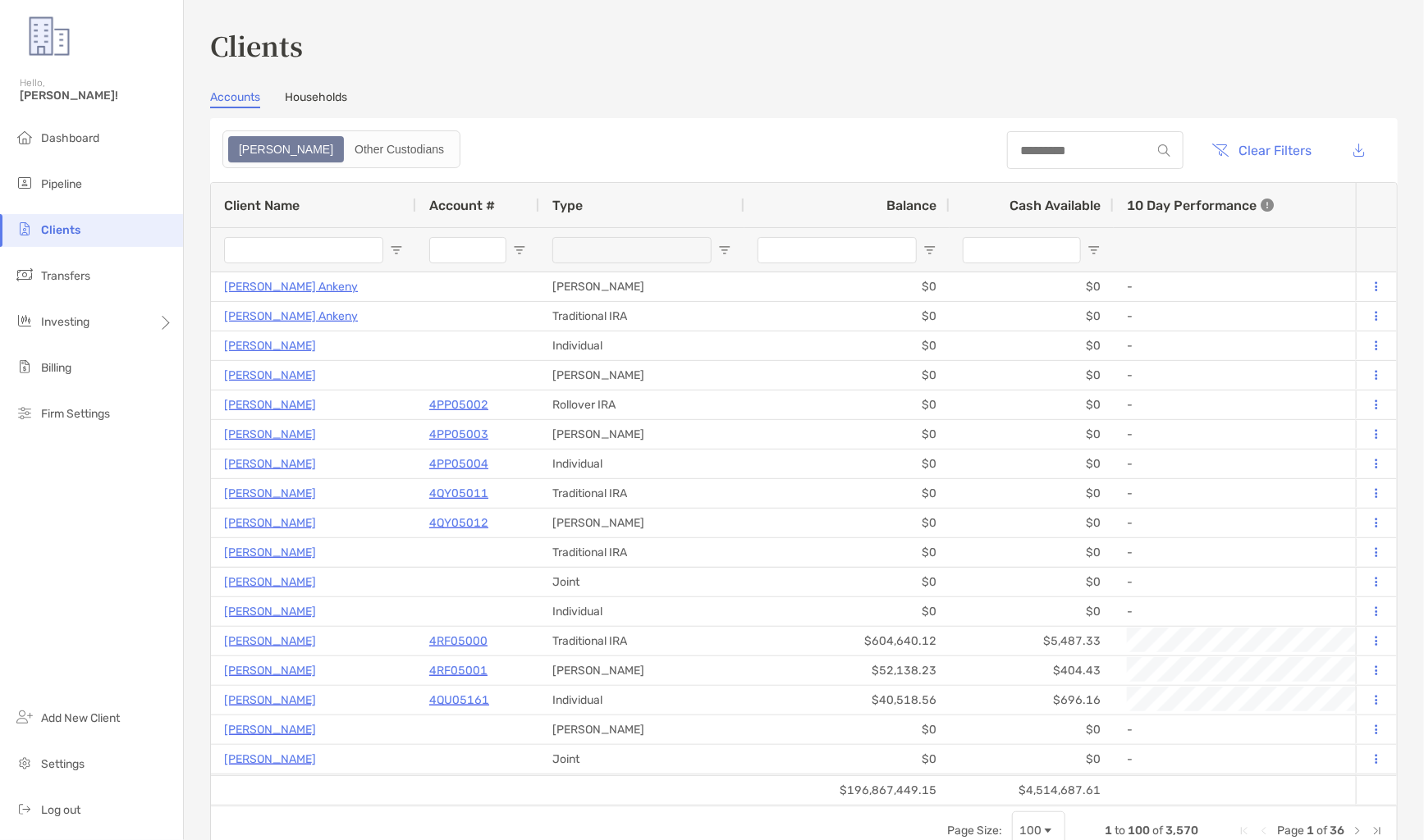
click at [307, 235] on div at bounding box center [303, 249] width 159 height 44
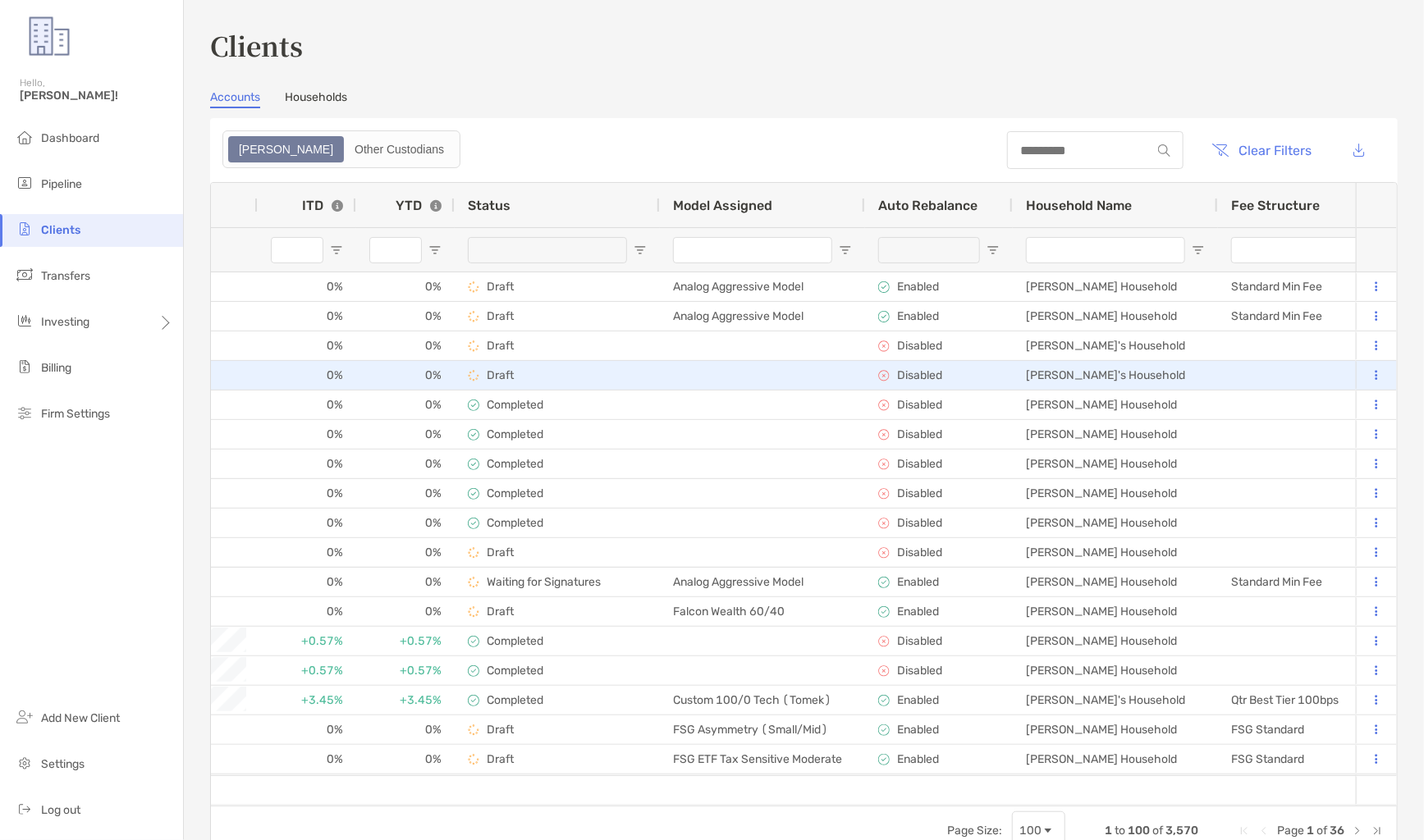
scroll to position [0, 104]
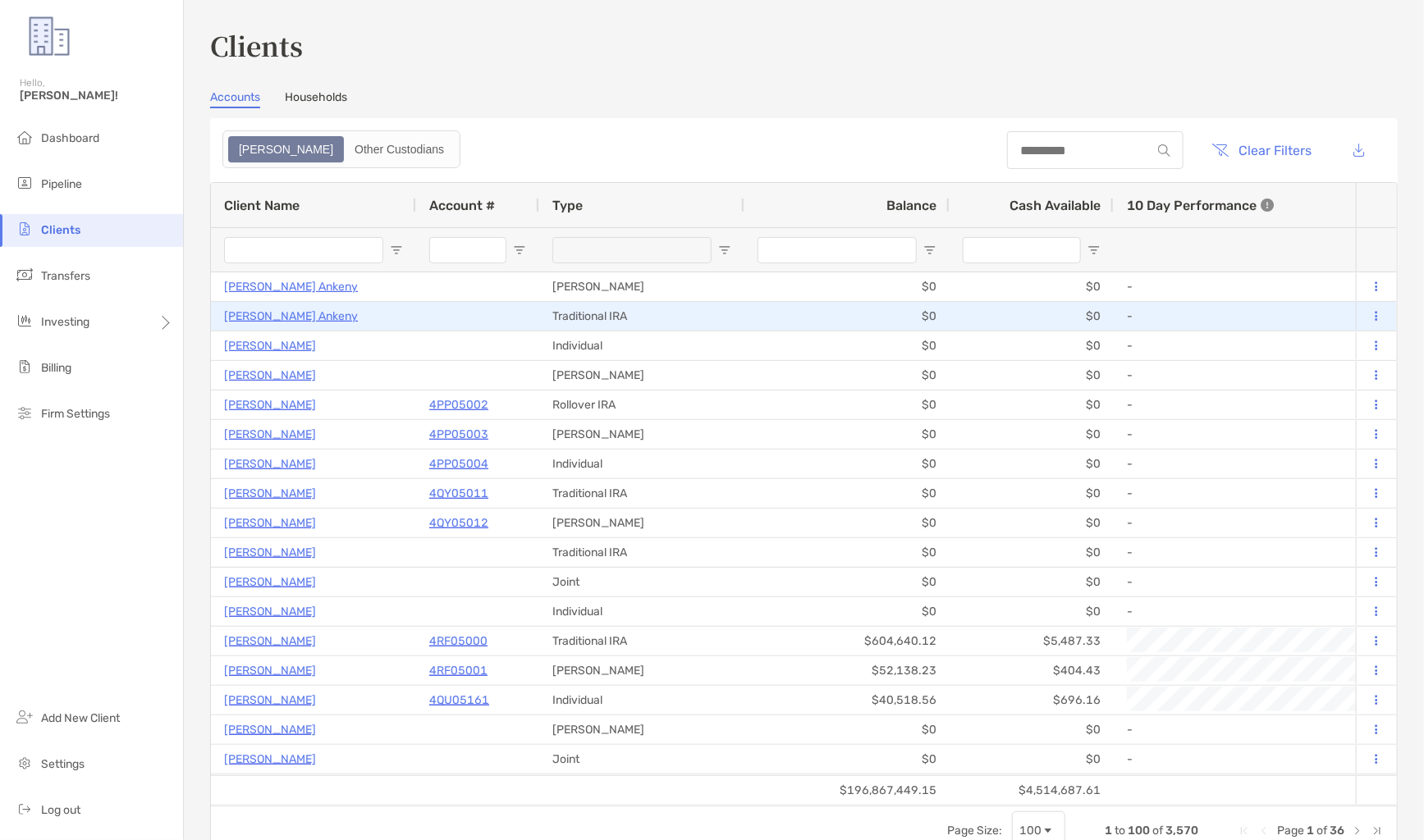
click at [308, 317] on p "[PERSON_NAME] Ankeny" at bounding box center [291, 316] width 134 height 20
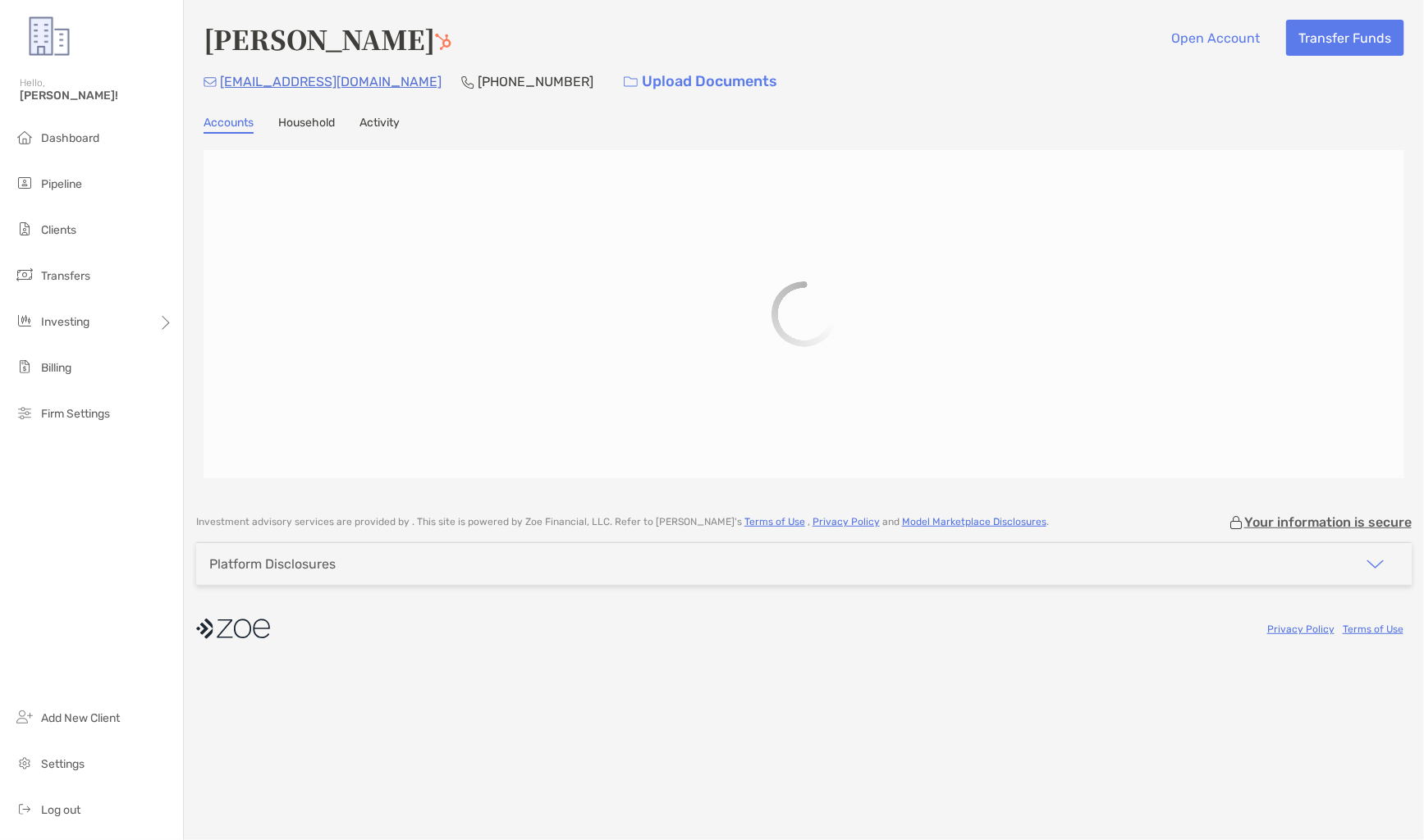
click at [313, 129] on link "Household" at bounding box center [307, 125] width 57 height 18
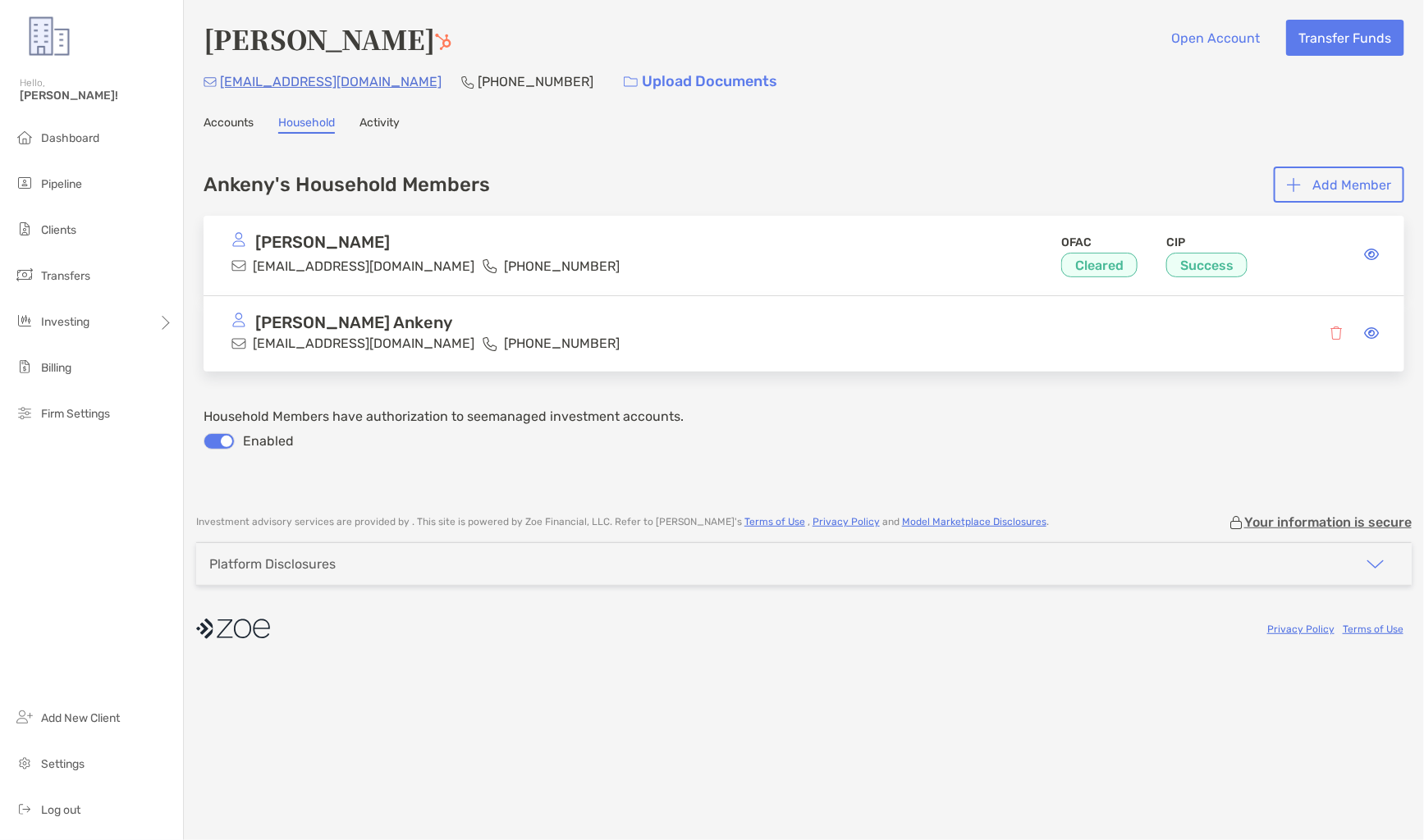
click at [250, 125] on link "Accounts" at bounding box center [229, 125] width 50 height 18
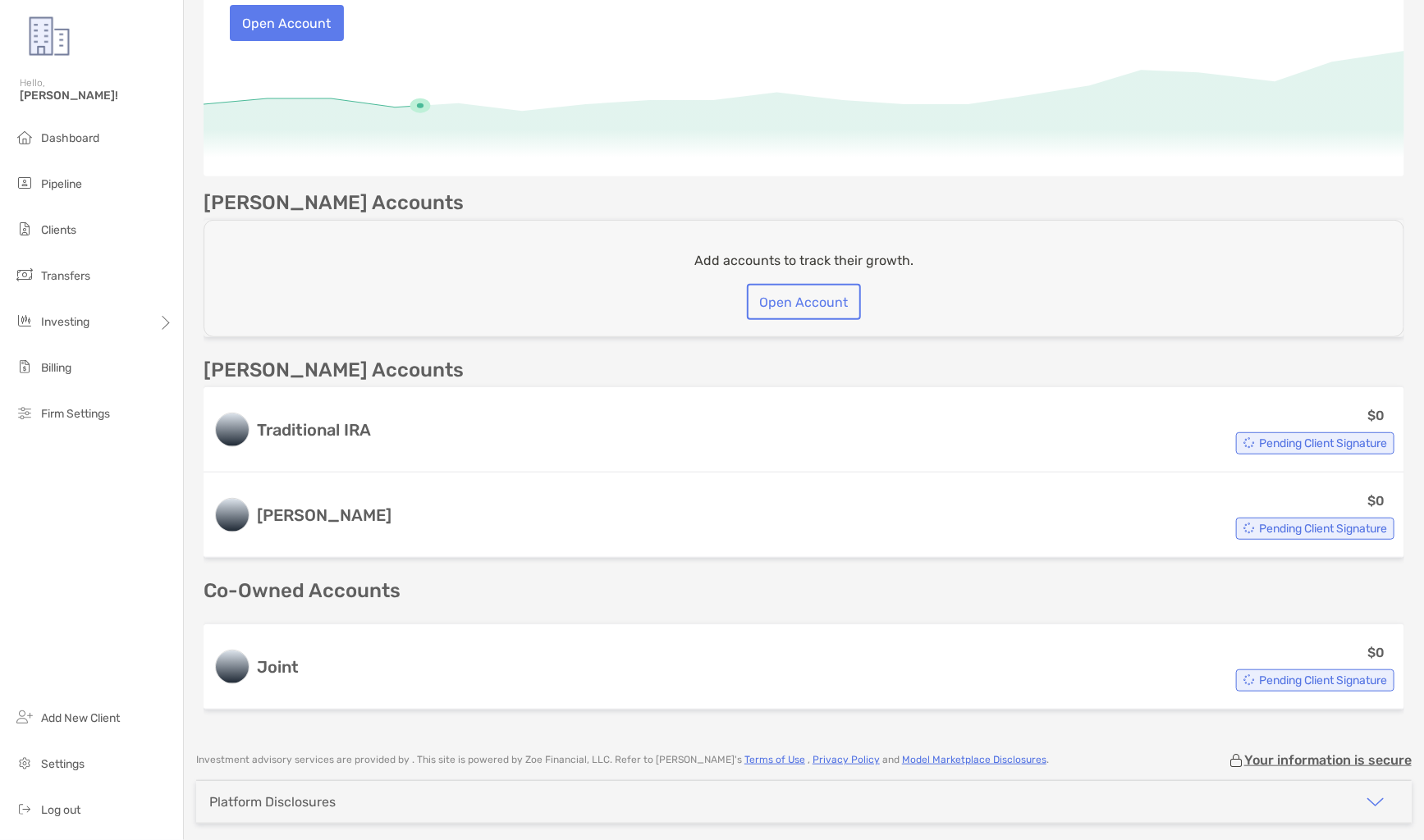
scroll to position [287, 0]
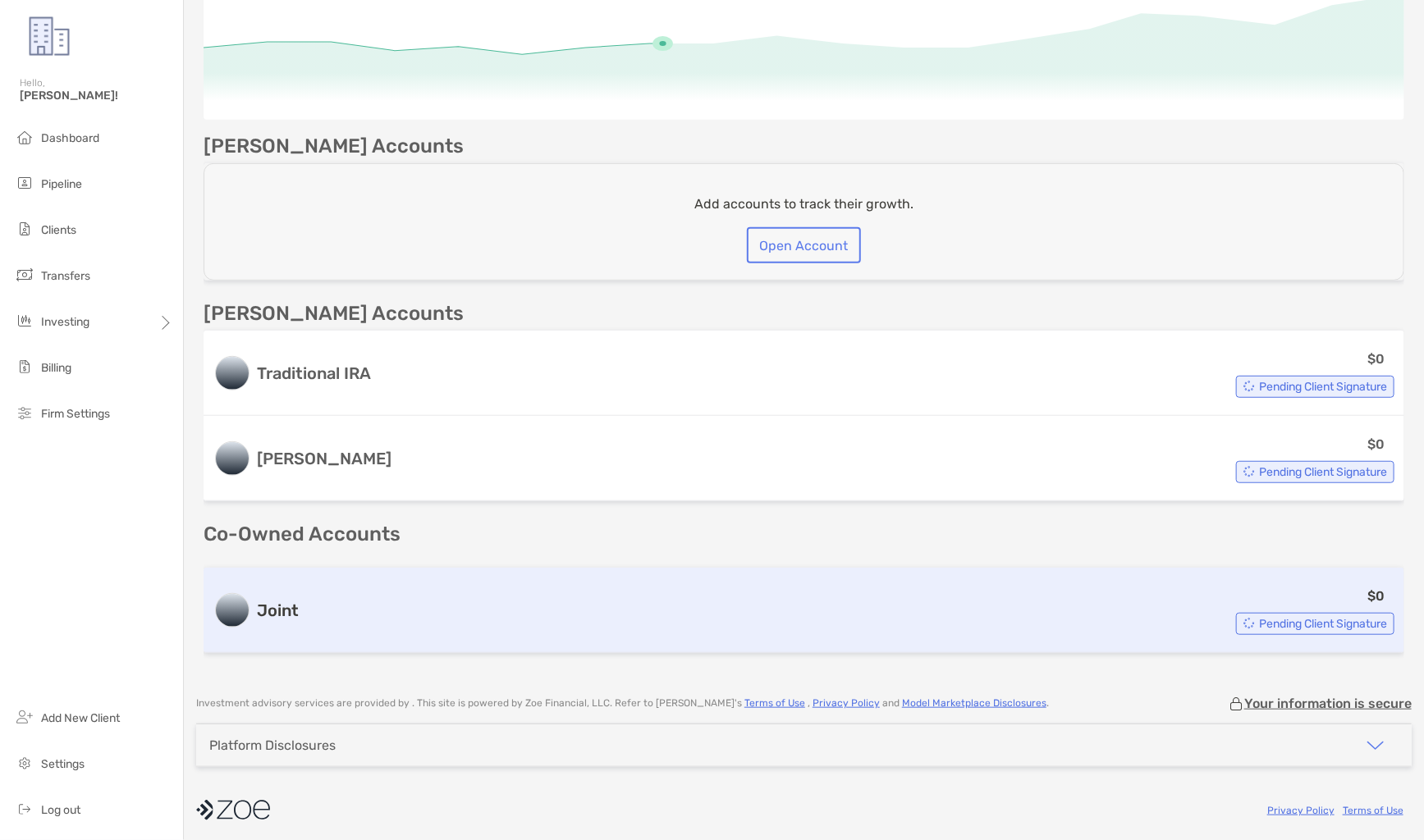
click at [484, 624] on div "$0 Pending Client Signature" at bounding box center [850, 610] width 1089 height 49
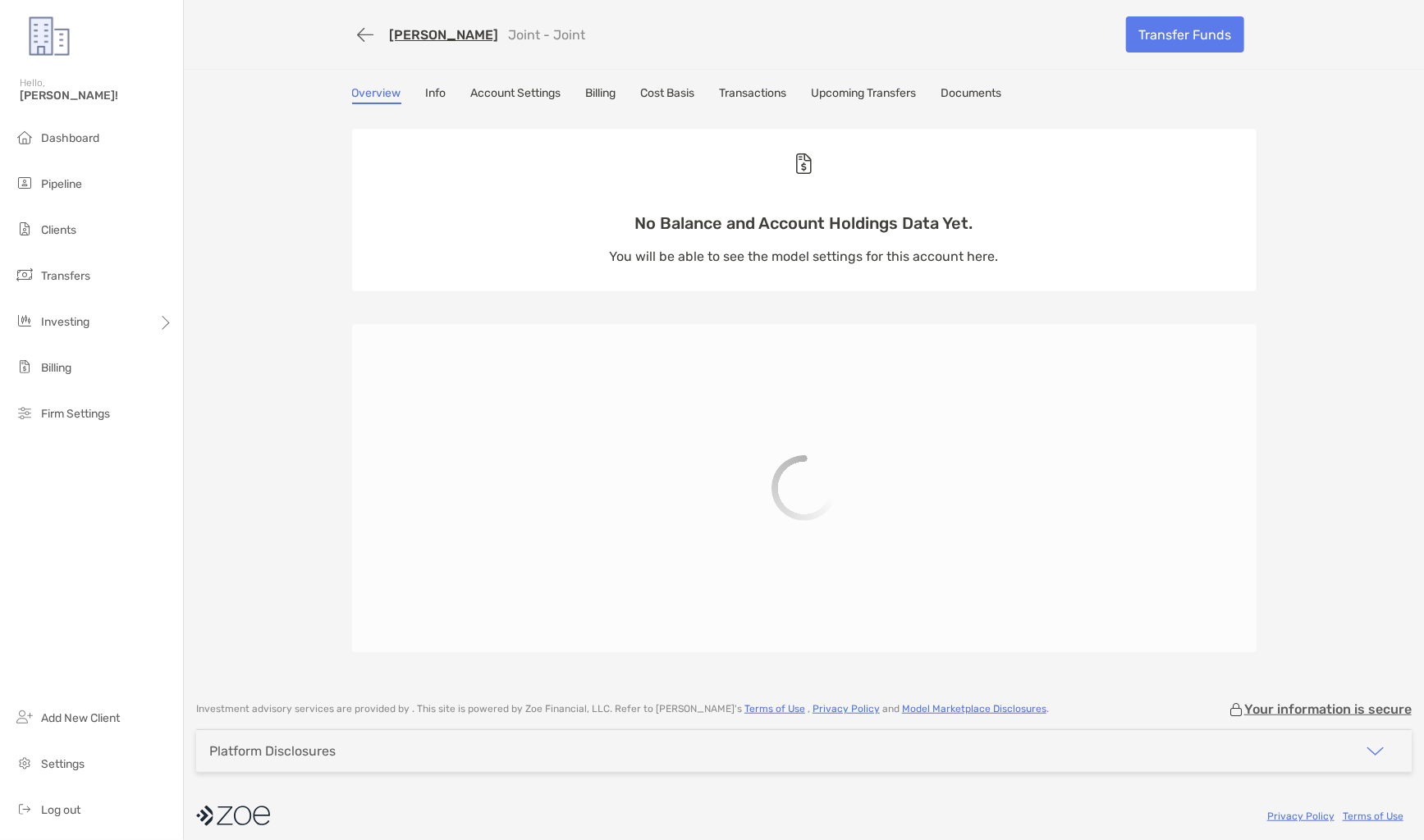
click at [761, 81] on div "[PERSON_NAME] Joint - Joint Transfer Funds Overview Info Account Settings Billi…" at bounding box center [804, 343] width 1240 height 685
click at [768, 99] on link "Transactions" at bounding box center [754, 95] width 68 height 18
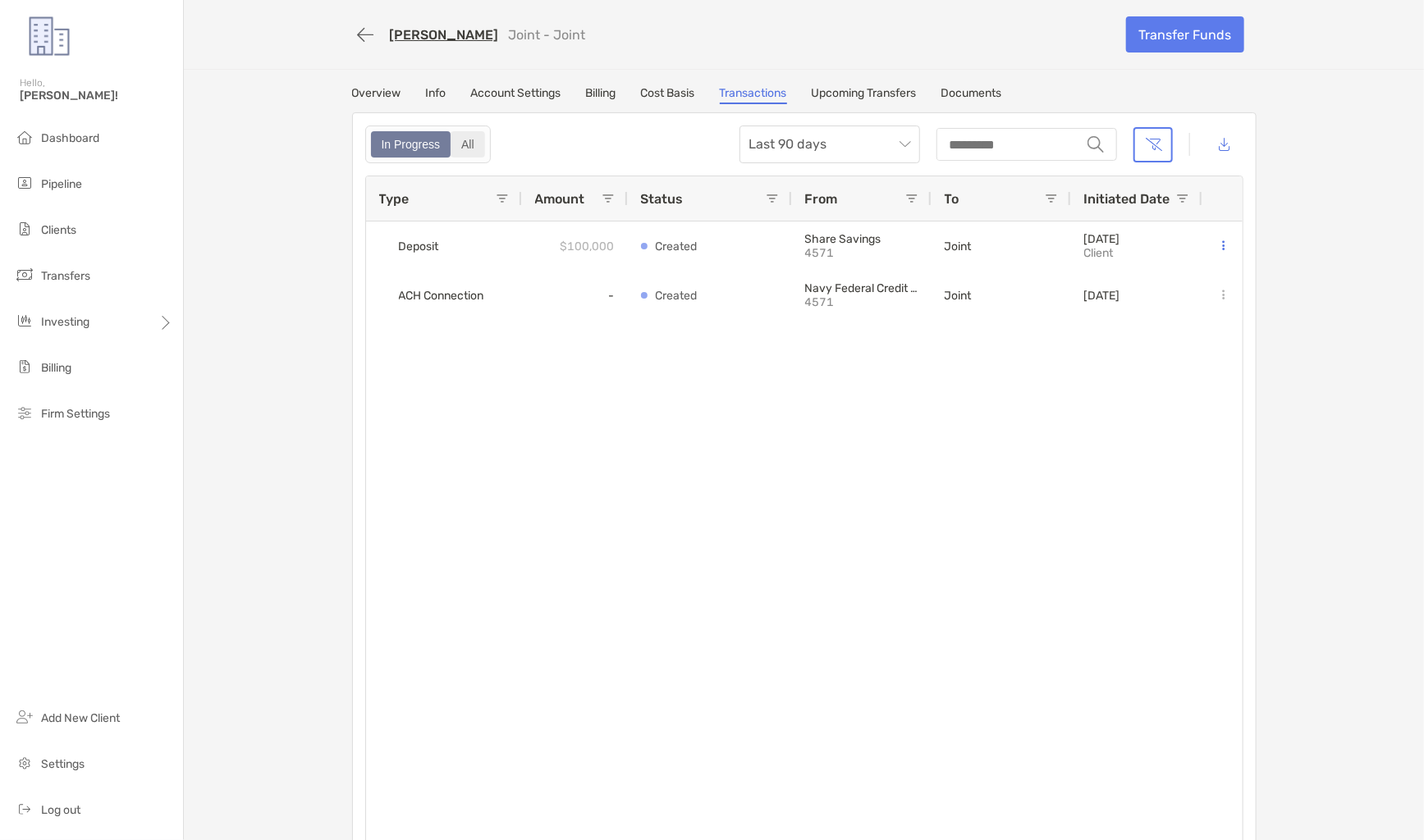
click at [478, 154] on label "All" at bounding box center [467, 145] width 35 height 27
